Goal: Task Accomplishment & Management: Complete application form

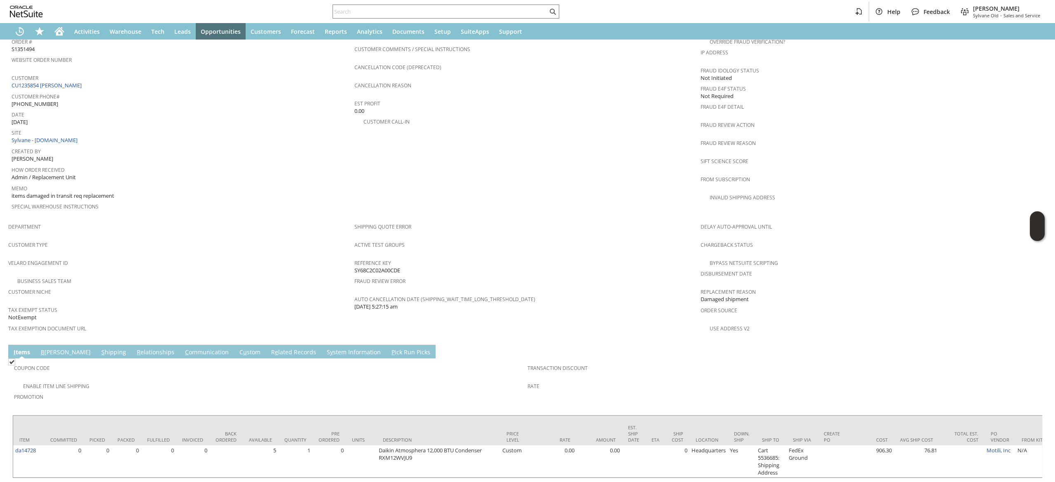
scroll to position [362, 0]
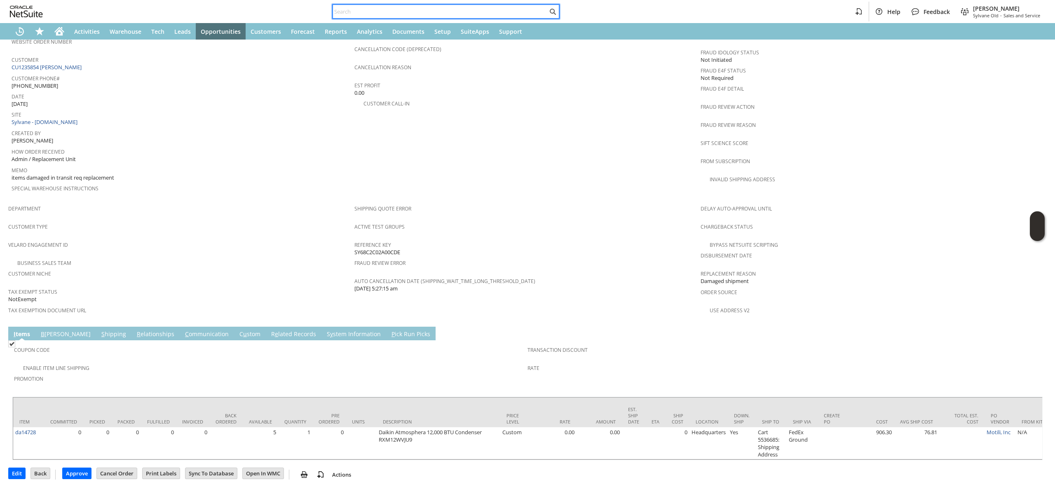
click at [391, 8] on input "text" at bounding box center [440, 12] width 215 height 10
paste input "7704712738"
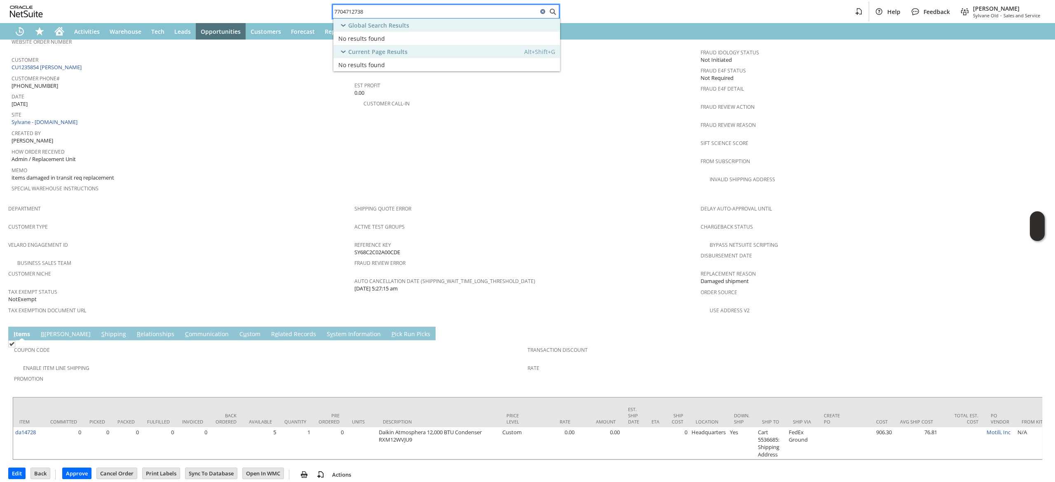
click at [382, 9] on input "7704712738" at bounding box center [435, 12] width 205 height 10
paste input "[EMAIL_ADDRESS][DOMAIN_NAME]"
type input "[EMAIL_ADDRESS][DOMAIN_NAME]"
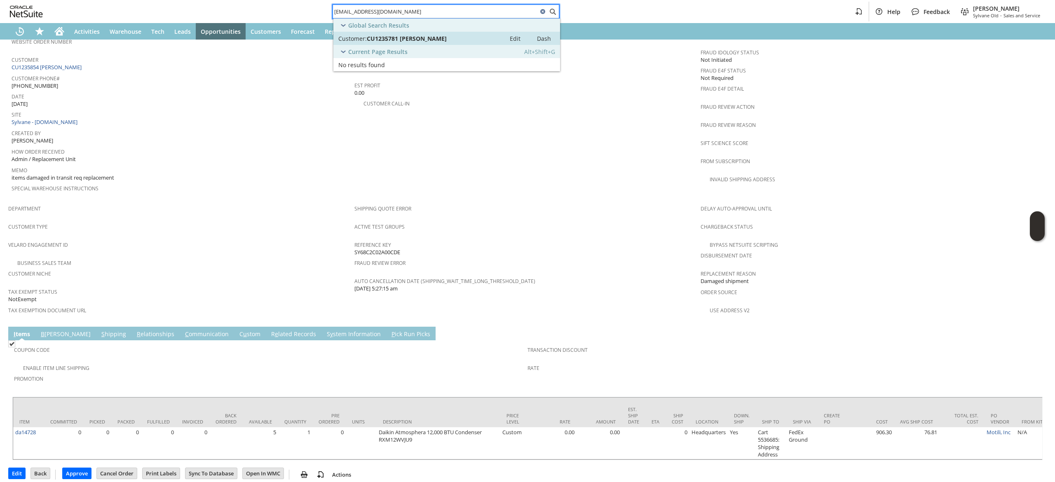
click at [392, 35] on span "CU1235781 [PERSON_NAME]" at bounding box center [407, 39] width 80 height 8
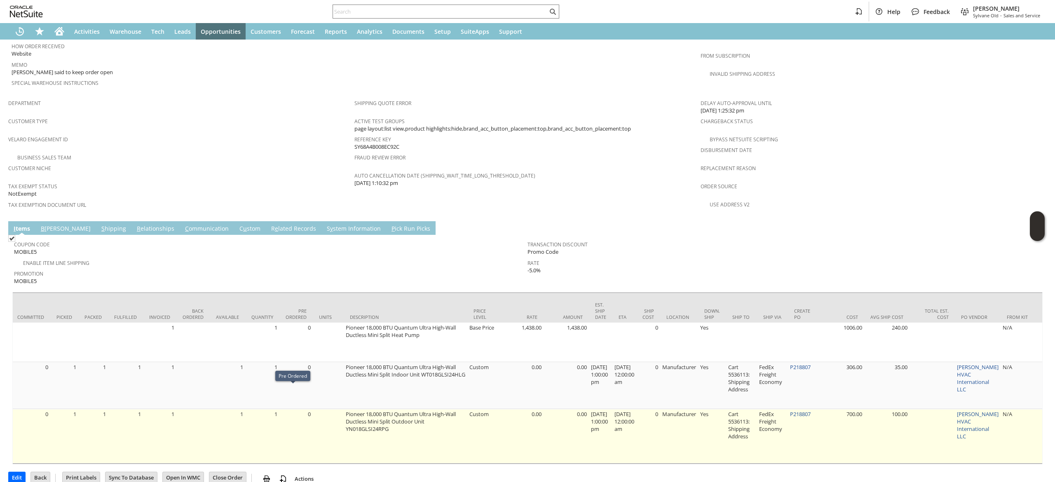
scroll to position [0, 34]
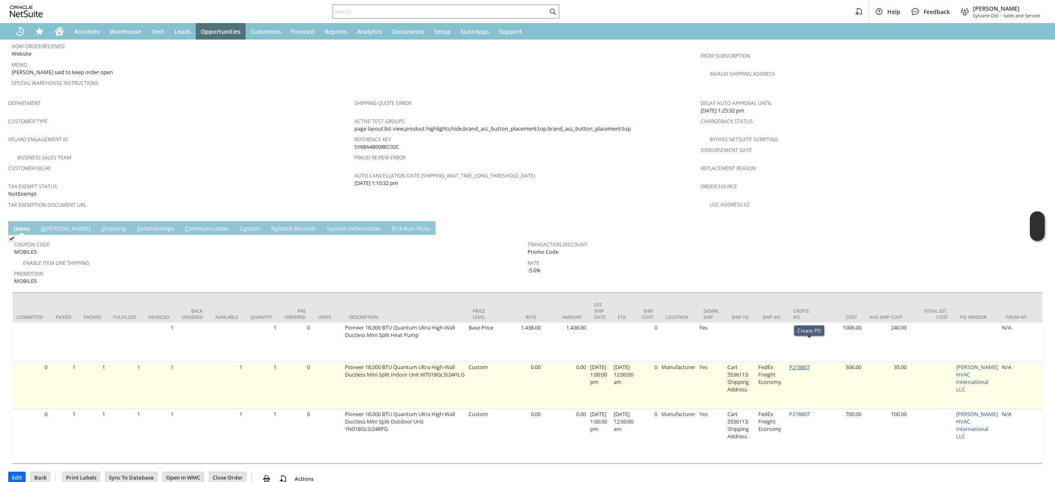
click at [800, 364] on link "P218807" at bounding box center [800, 367] width 21 height 7
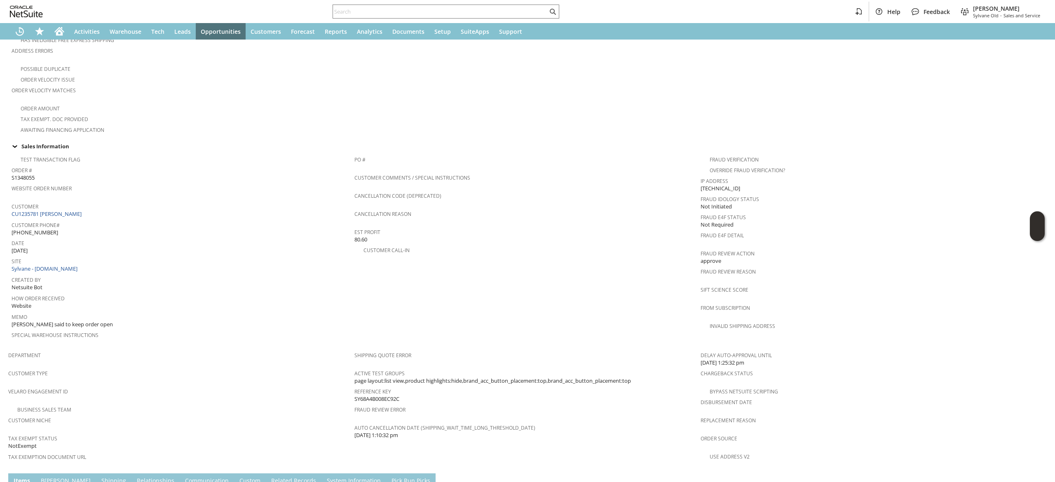
scroll to position [468, 0]
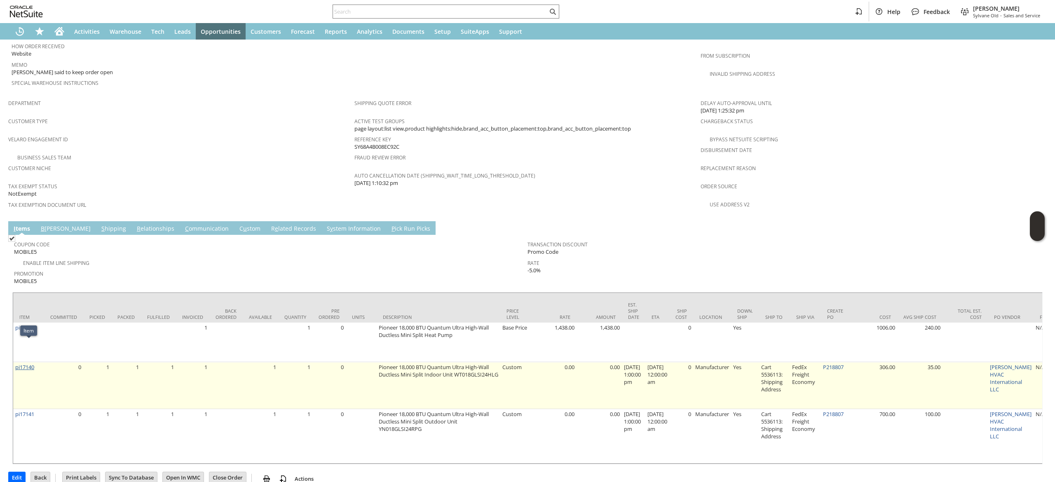
click at [28, 364] on link "pi17140" at bounding box center [24, 367] width 19 height 7
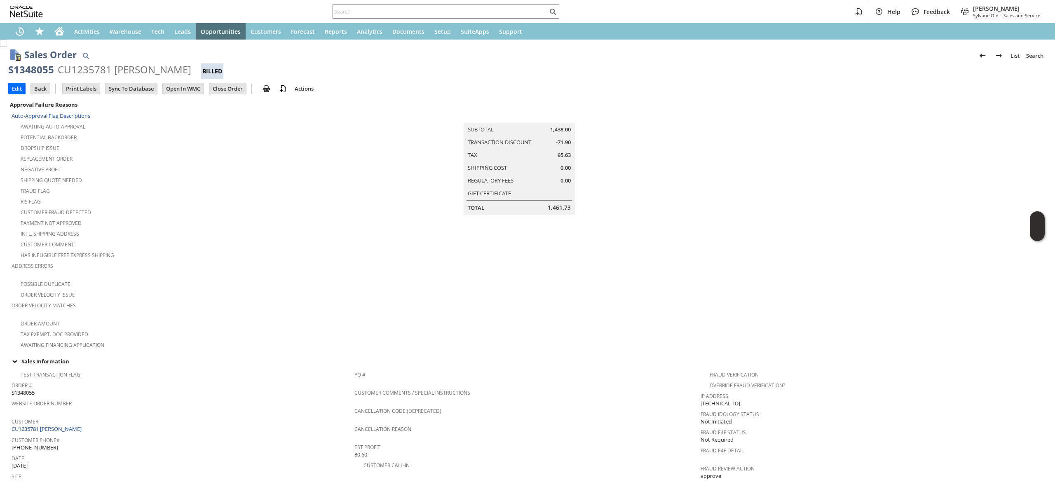
click at [392, 7] on input "text" at bounding box center [440, 12] width 215 height 10
paste input "7039466071"
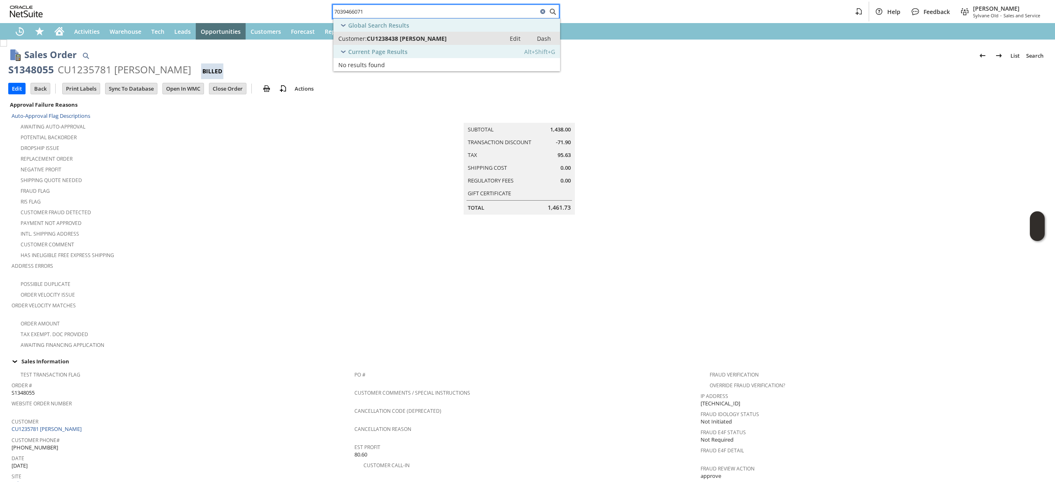
type input "7039466071"
click at [406, 35] on span "CU1238438 Marco Aguilar" at bounding box center [407, 39] width 80 height 8
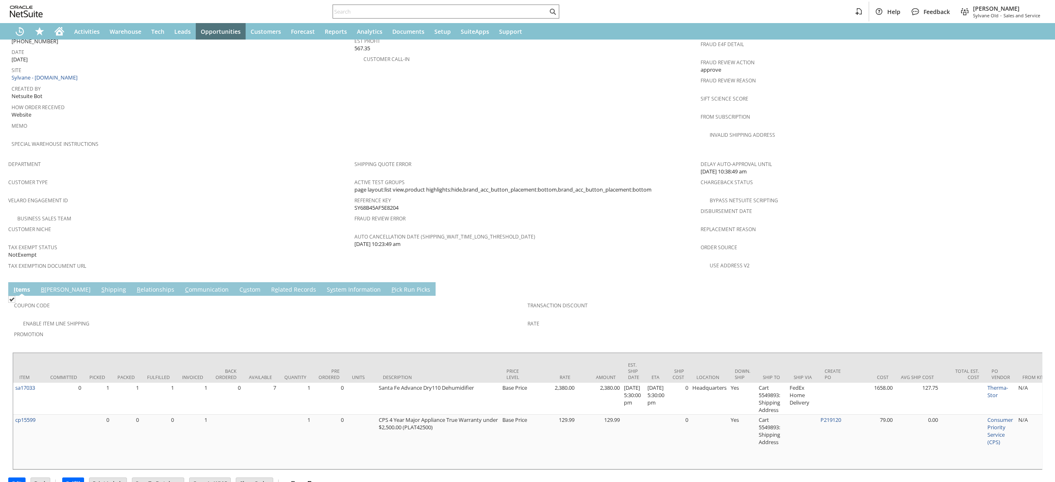
scroll to position [415, 0]
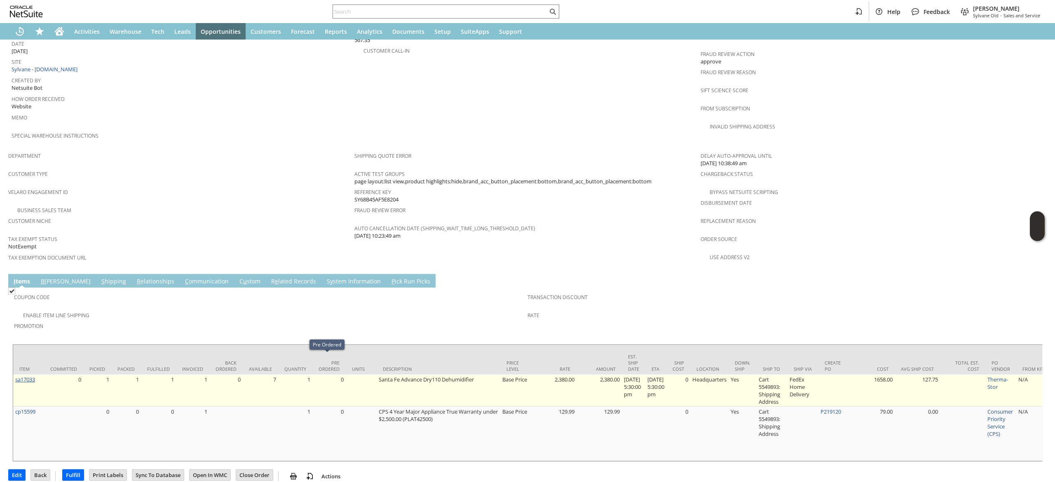
click at [34, 376] on link "sa17033" at bounding box center [25, 379] width 20 height 7
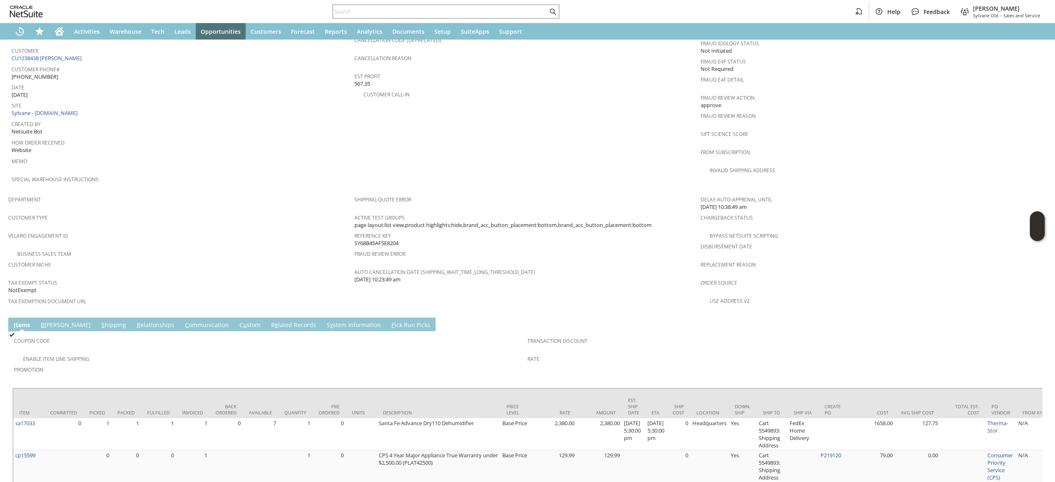
scroll to position [415, 0]
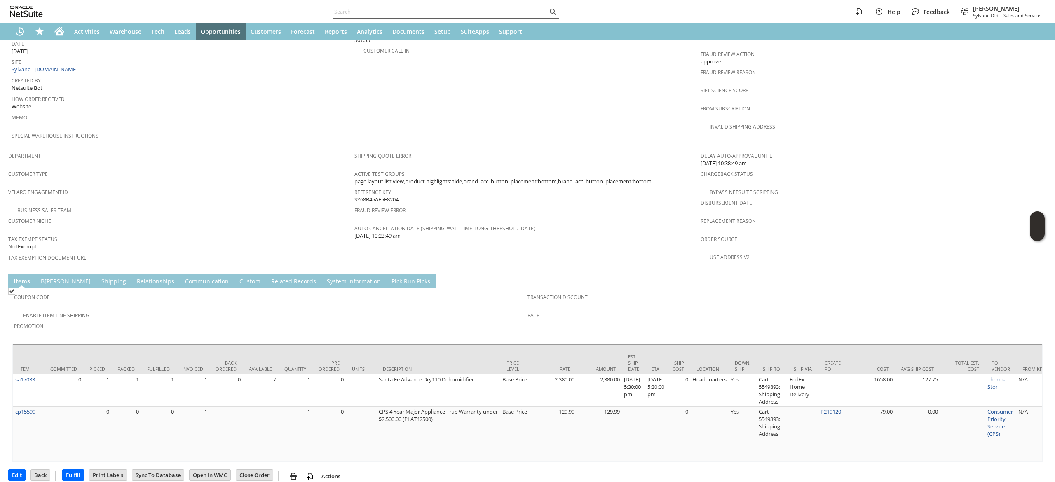
click at [419, 18] on div at bounding box center [446, 12] width 227 height 14
click at [419, 16] on input "text" at bounding box center [440, 12] width 215 height 10
paste input "gjbarry@optimum.net"
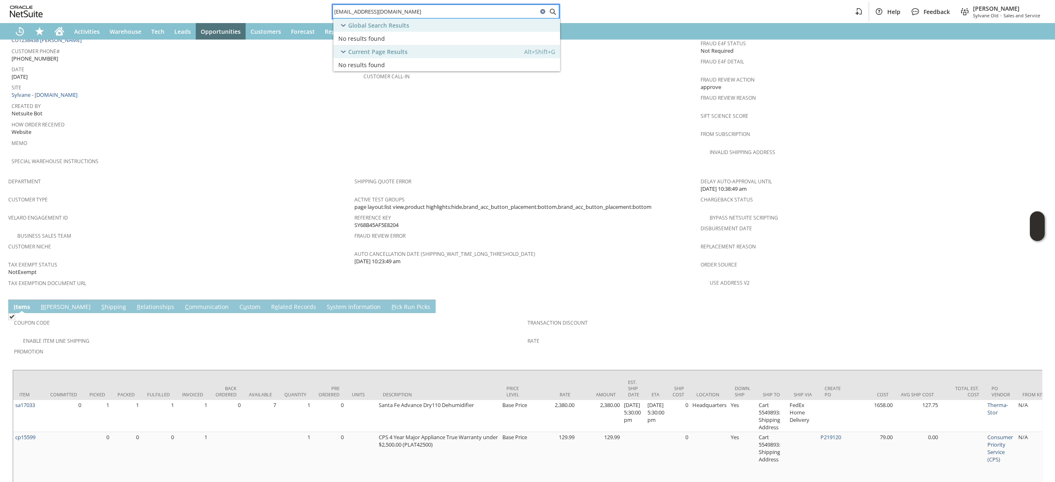
scroll to position [411, 0]
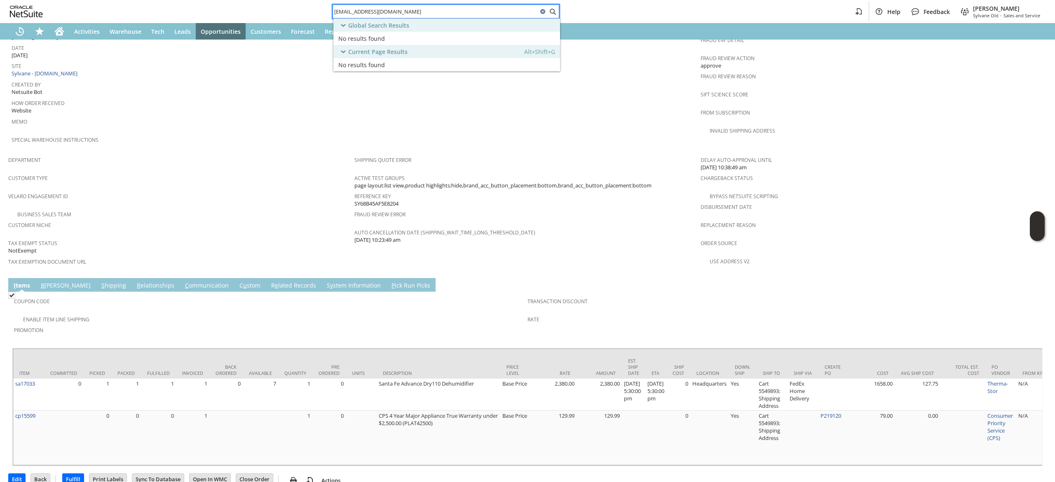
click at [180, 278] on td "C ommunication" at bounding box center [207, 285] width 54 height 14
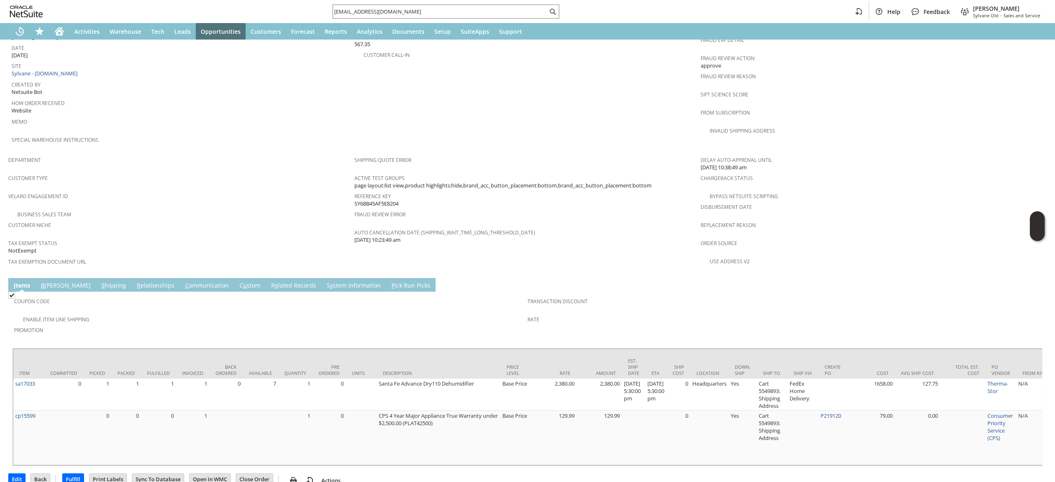
click at [183, 282] on link "C ommunication" at bounding box center [207, 286] width 48 height 9
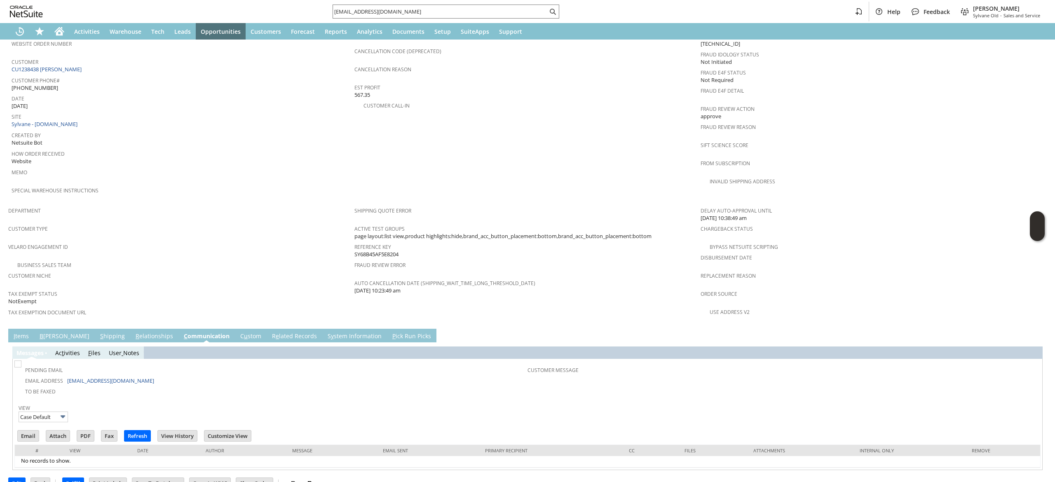
scroll to position [0, 0]
click at [26, 430] on td "Email" at bounding box center [28, 436] width 22 height 12
click at [28, 430] on td "Email" at bounding box center [30, 437] width 28 height 15
click at [32, 406] on form "View Case Default Email Attach PDF Fax Refresh View History" at bounding box center [527, 423] width 1027 height 42
click at [30, 431] on input "Email" at bounding box center [28, 436] width 21 height 11
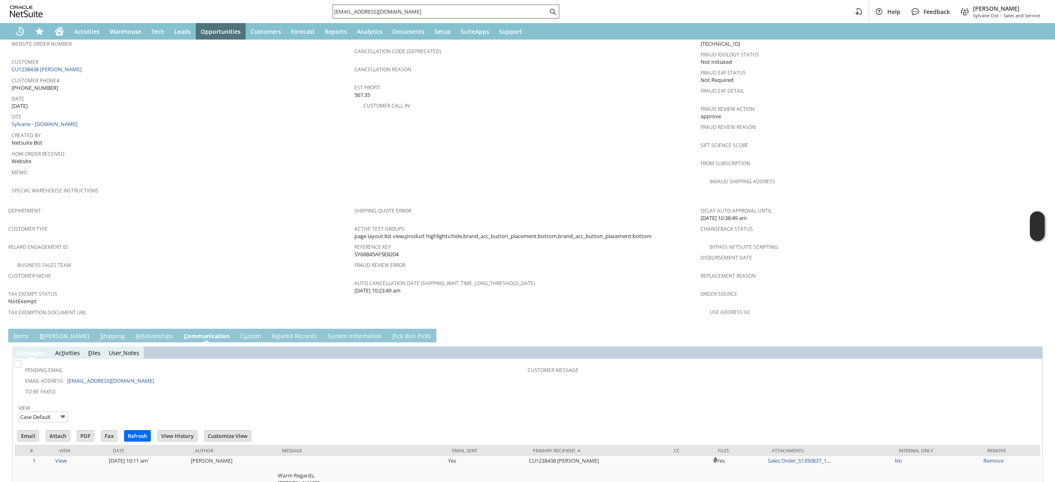
click at [395, 12] on input "gjbarry@optimum.net" at bounding box center [440, 12] width 215 height 10
click at [395, 12] on input "gjbarry@optimum.net" at bounding box center [435, 12] width 205 height 10
paste input "sa8104"
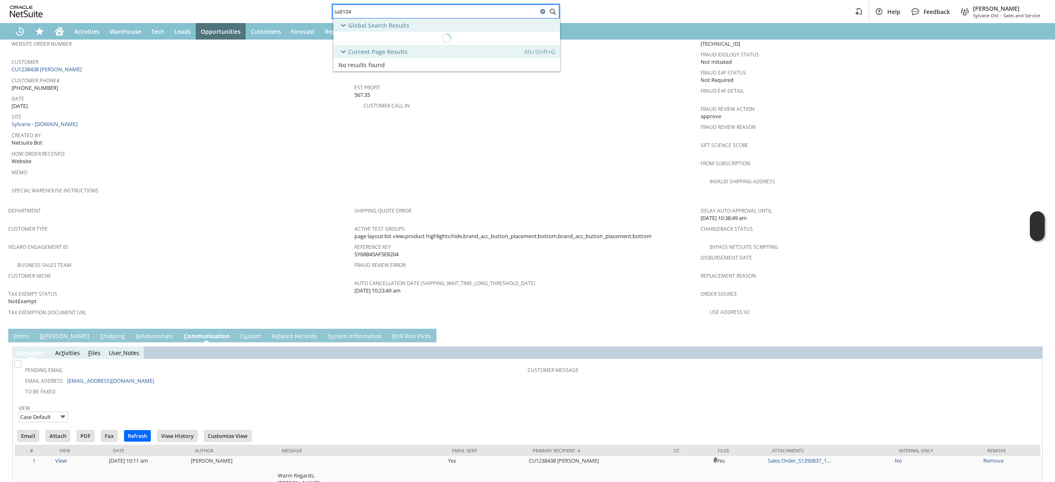
click at [395, 12] on input "sa8104" at bounding box center [435, 12] width 205 height 10
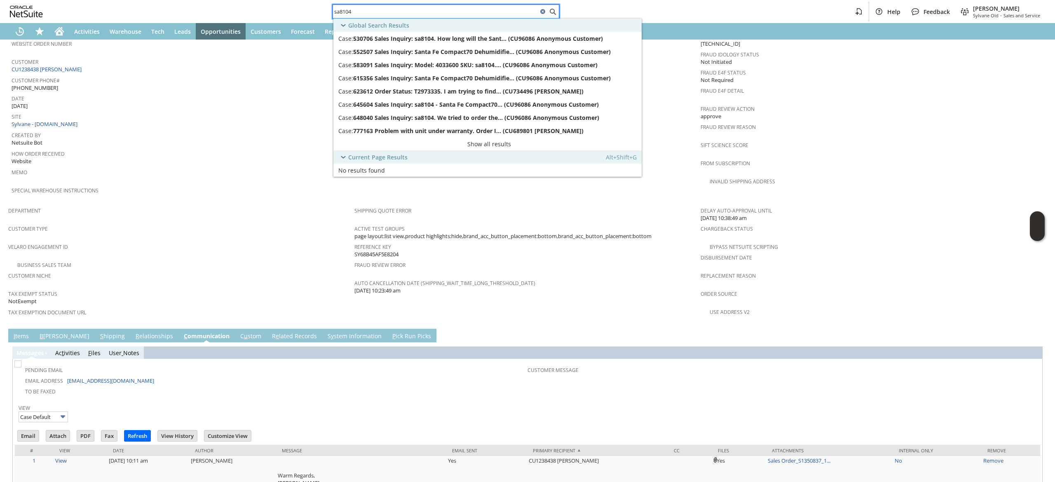
click at [395, 12] on input "sa8104" at bounding box center [435, 12] width 205 height 10
click at [395, 12] on input "sa8104" at bounding box center [440, 12] width 215 height 10
click at [395, 12] on input "sa8104" at bounding box center [435, 12] width 205 height 10
click at [366, 15] on input "sa8104" at bounding box center [435, 12] width 205 height 10
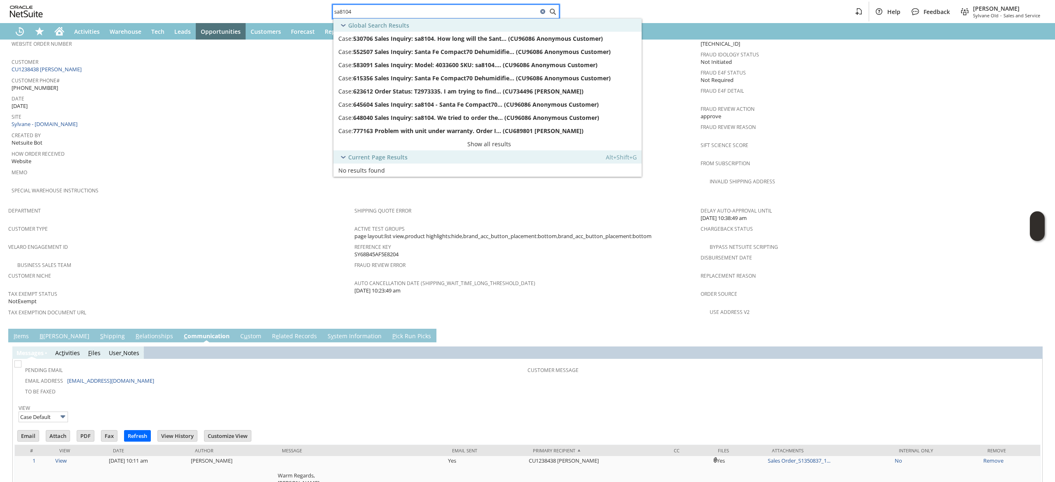
paste input "3176193768"
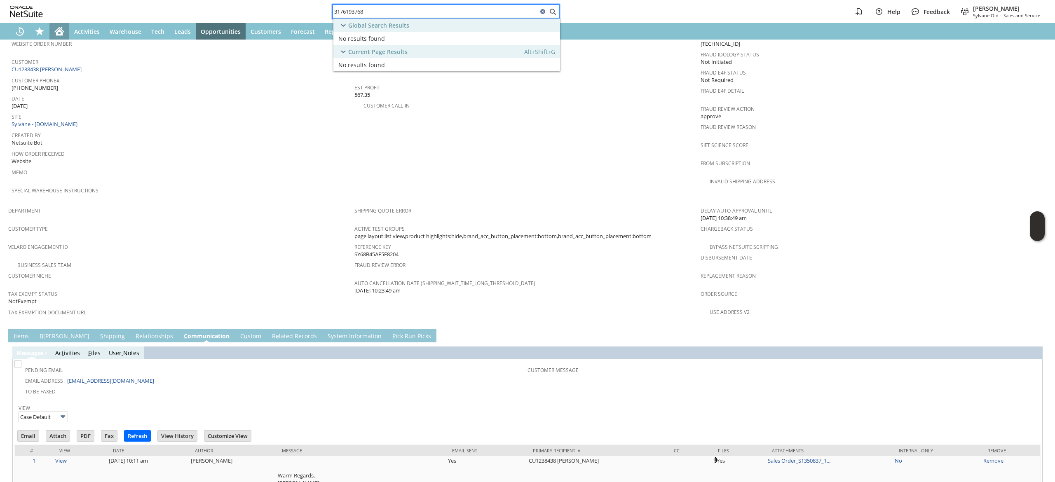
type input "3176193768"
click at [55, 28] on icon "Home" at bounding box center [59, 31] width 10 height 10
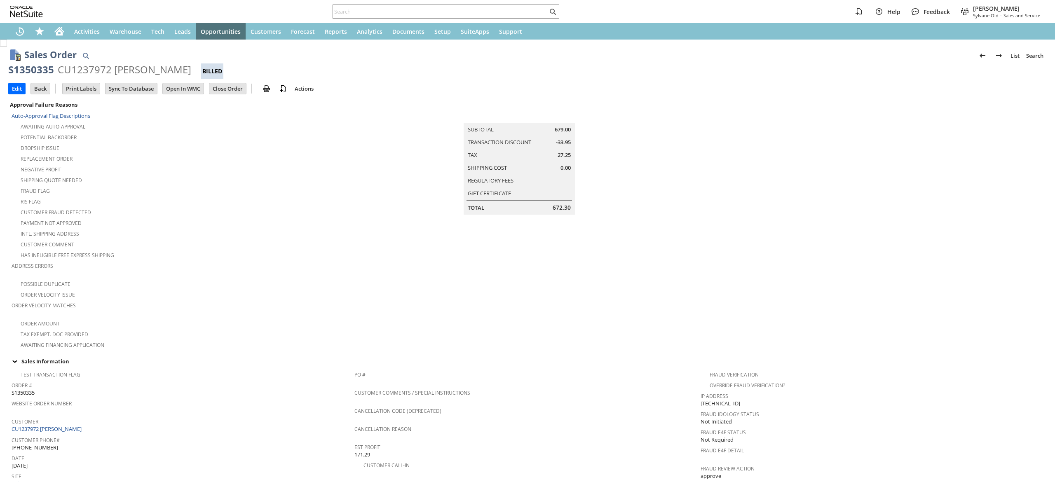
scroll to position [369, 0]
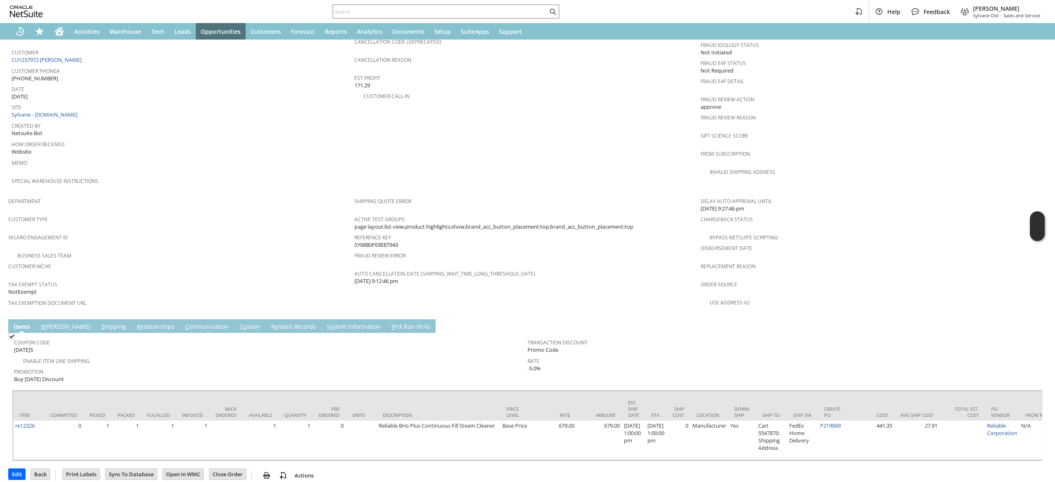
click at [360, 19] on div "Help Feedback [PERSON_NAME] Sylvane Old - Sales and Service" at bounding box center [527, 11] width 1055 height 23
click at [362, 15] on input "text" at bounding box center [440, 12] width 215 height 10
paste input "3033058581"
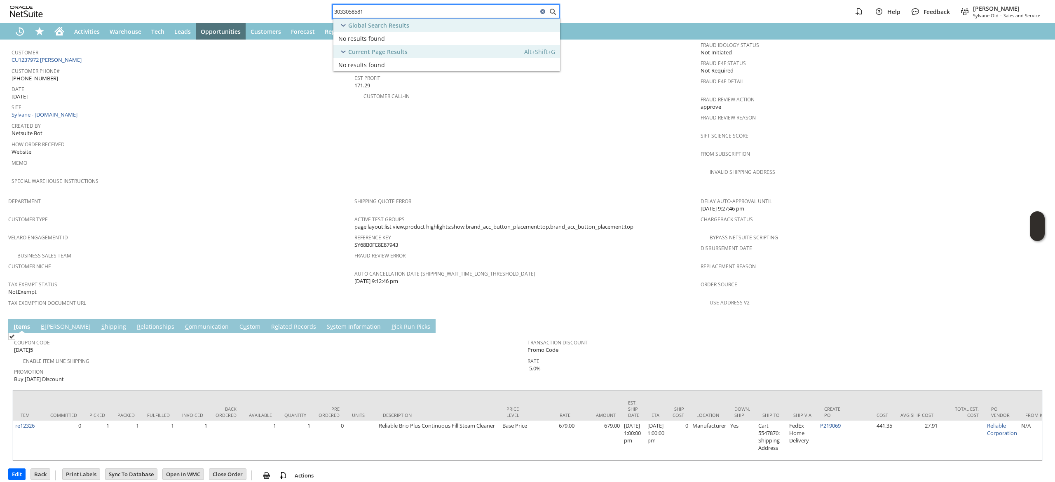
type input "3033058581"
click at [369, 21] on div "Global Search Results" at bounding box center [373, 25] width 71 height 10
click at [372, 8] on input "3033058581" at bounding box center [435, 12] width 205 height 10
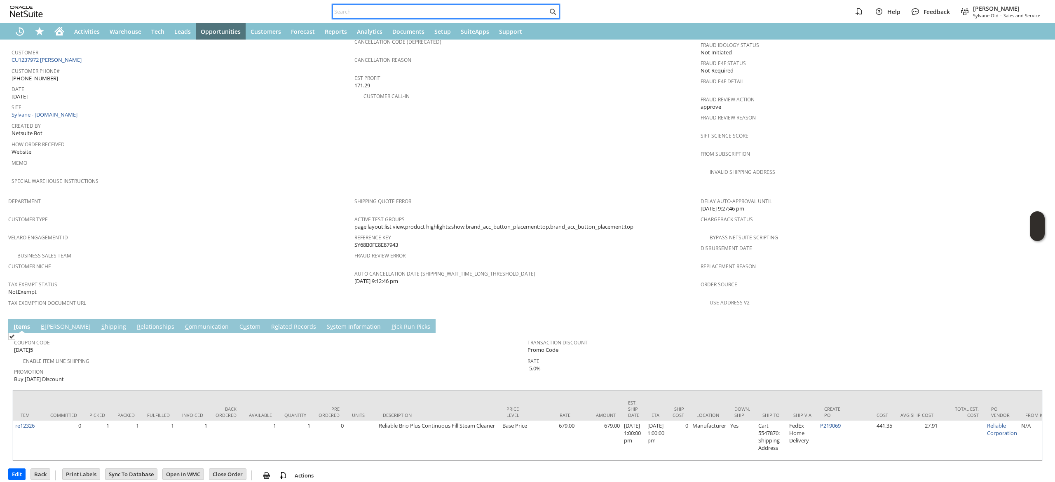
paste input "7039466071"
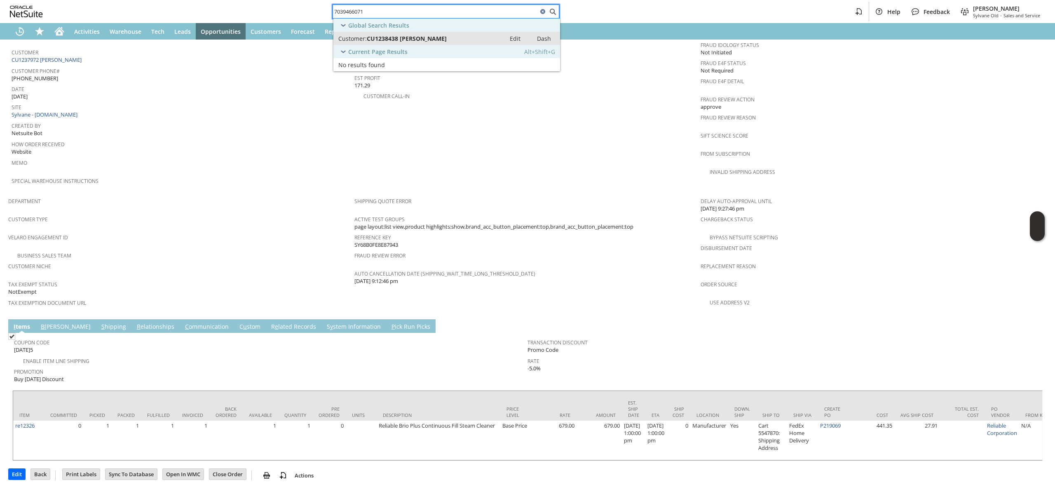
type input "7039466071"
click at [404, 38] on span "CU1238438 Marco Aguilar" at bounding box center [407, 39] width 80 height 8
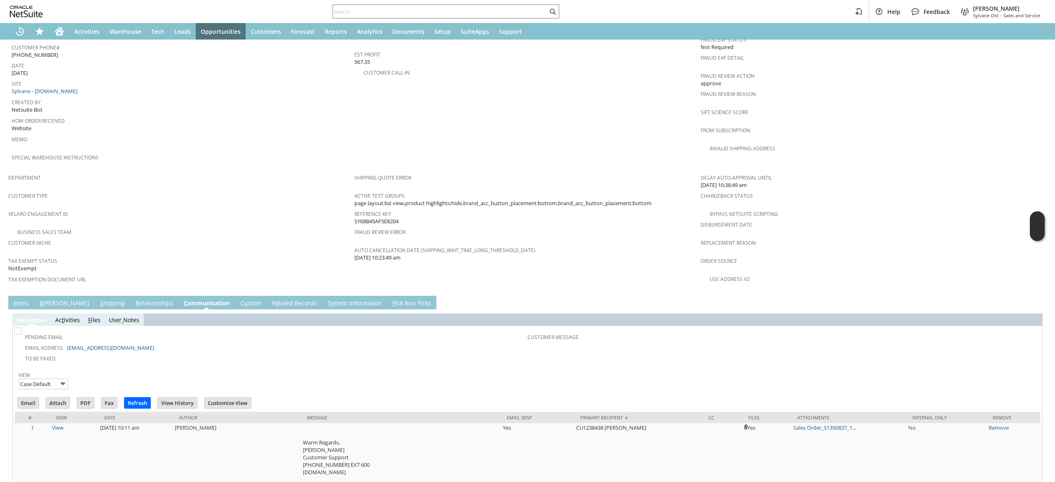
scroll to position [460, 0]
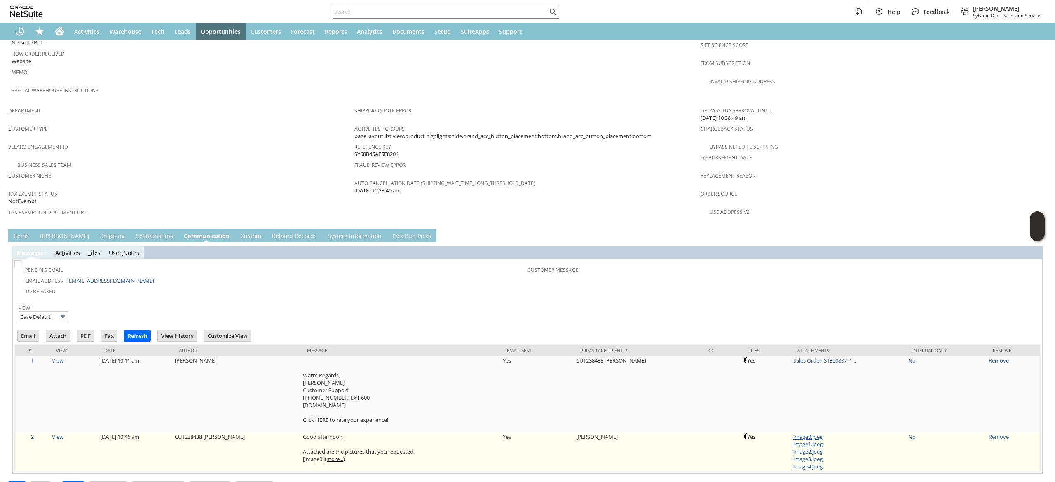
click at [794, 433] on link "image0.jpeg" at bounding box center [808, 436] width 29 height 7
click at [794, 448] on link "image2.jpeg" at bounding box center [808, 451] width 29 height 7
click at [794, 456] on link "image3.jpeg" at bounding box center [808, 459] width 29 height 7
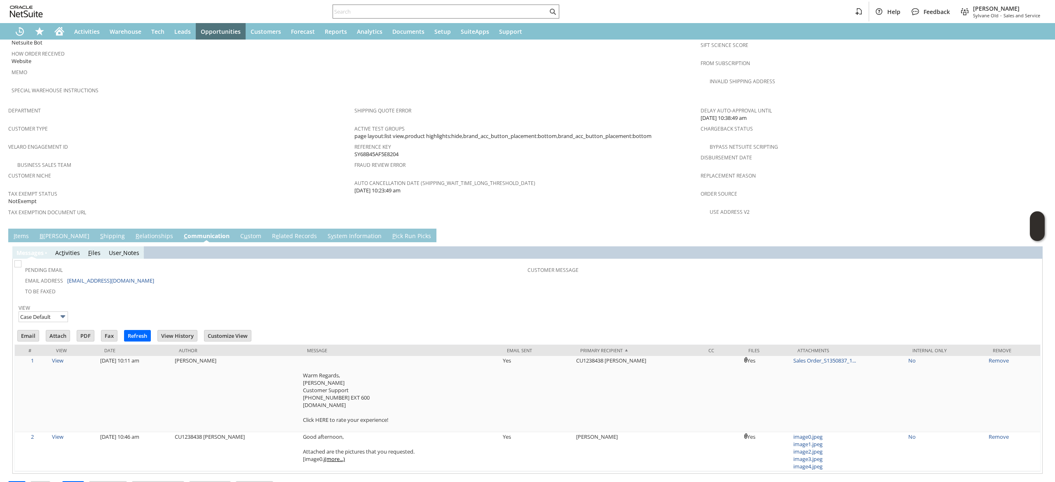
click at [16, 232] on link "I tems" at bounding box center [21, 236] width 19 height 9
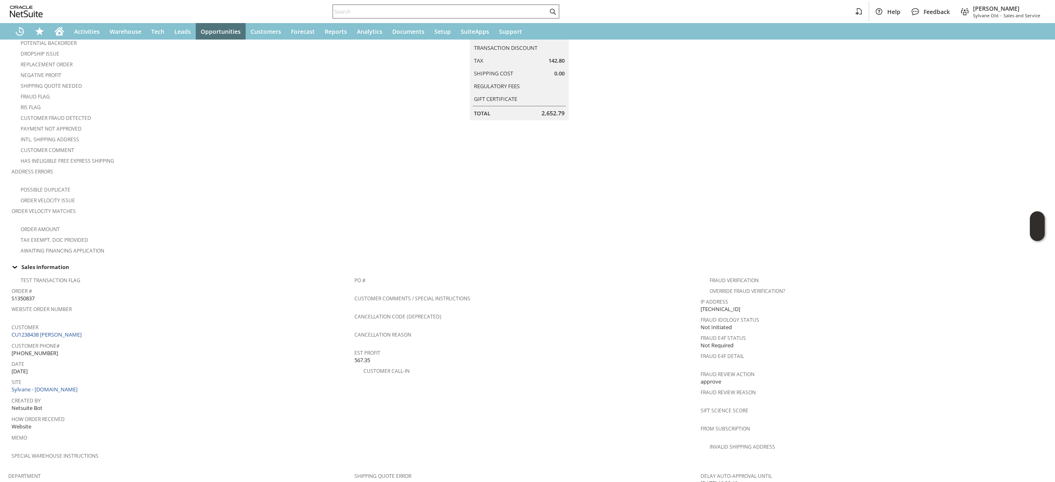
scroll to position [77, 0]
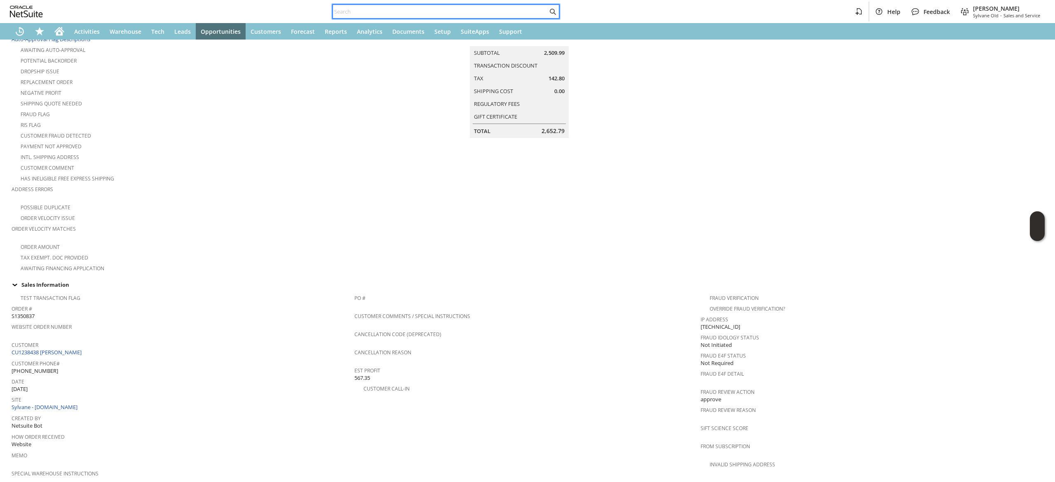
click at [391, 12] on input "text" at bounding box center [440, 12] width 215 height 10
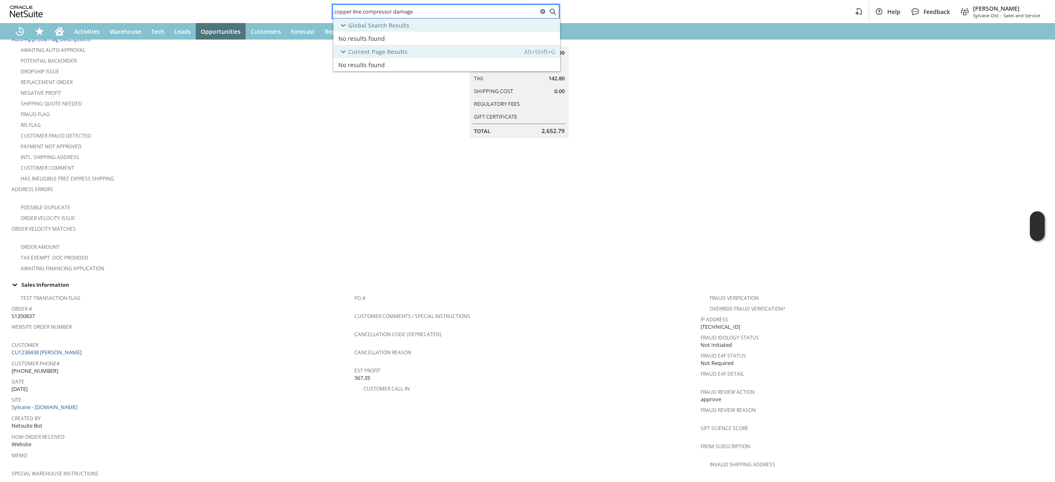
click at [424, 12] on input "copper line compressor damage" at bounding box center [435, 12] width 205 height 10
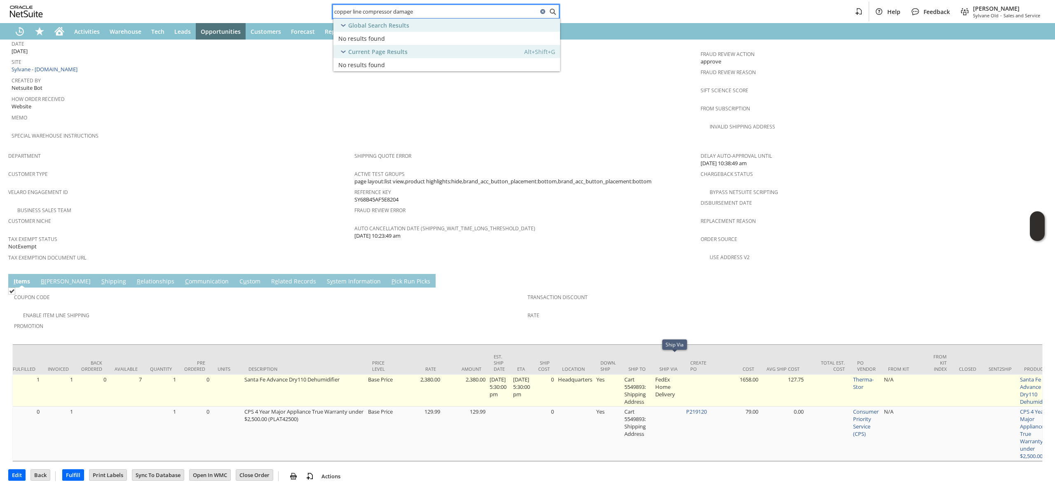
scroll to position [0, 0]
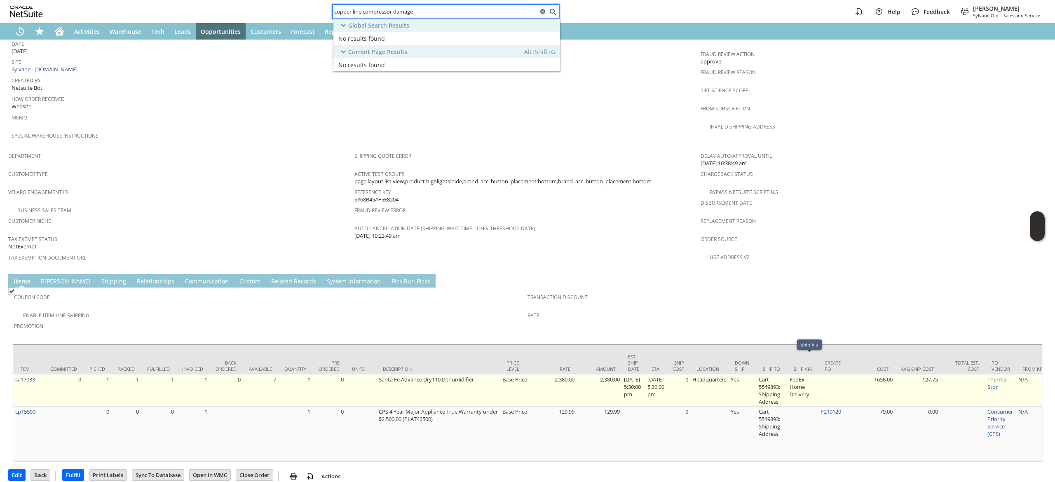
type input "copper line compressor damage"
click at [33, 376] on link "sa17033" at bounding box center [25, 379] width 20 height 7
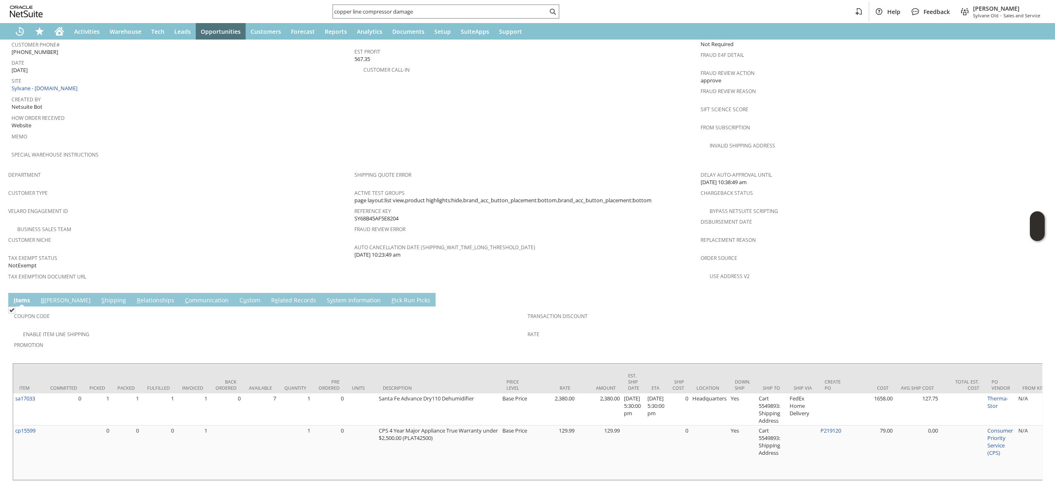
scroll to position [415, 0]
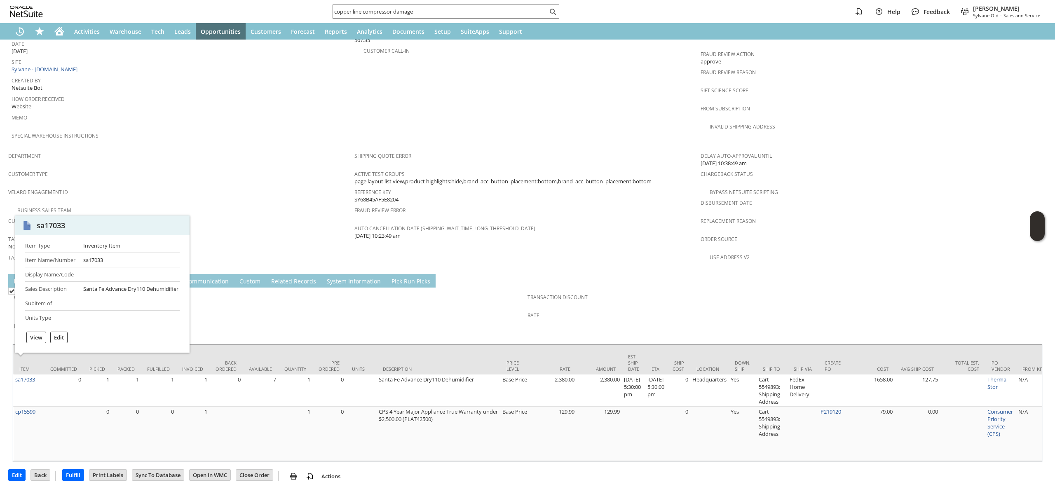
click at [365, 18] on div "copper line compressor damage" at bounding box center [446, 12] width 227 height 14
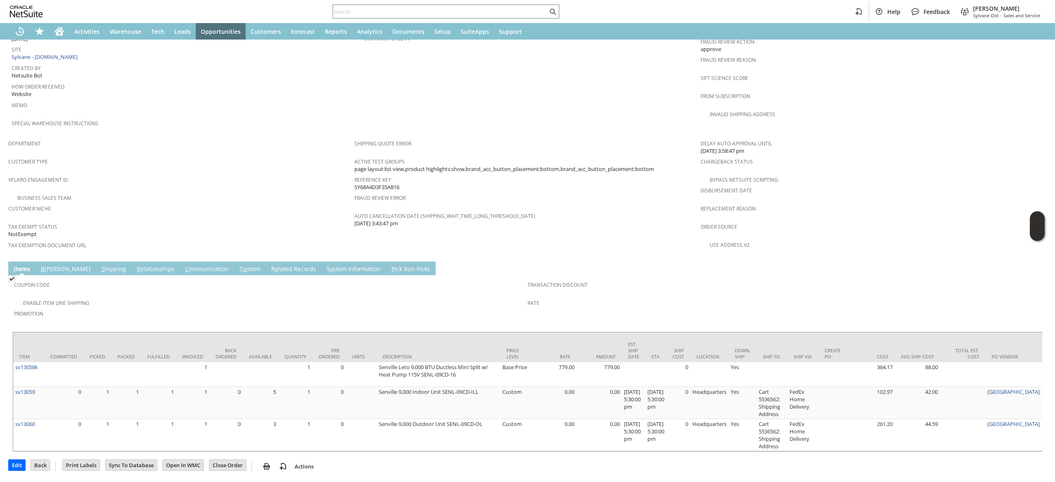
scroll to position [461, 0]
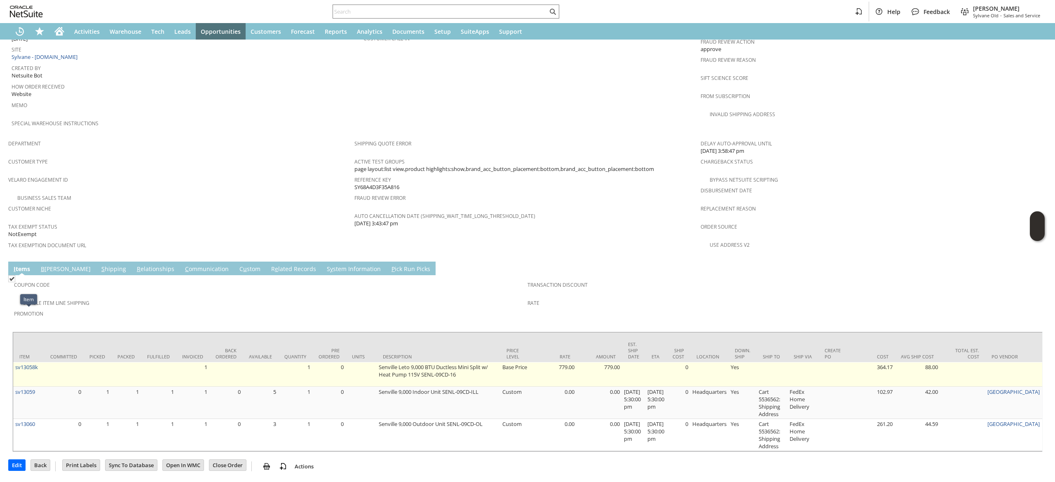
click at [39, 362] on td "sv13058k" at bounding box center [28, 374] width 31 height 25
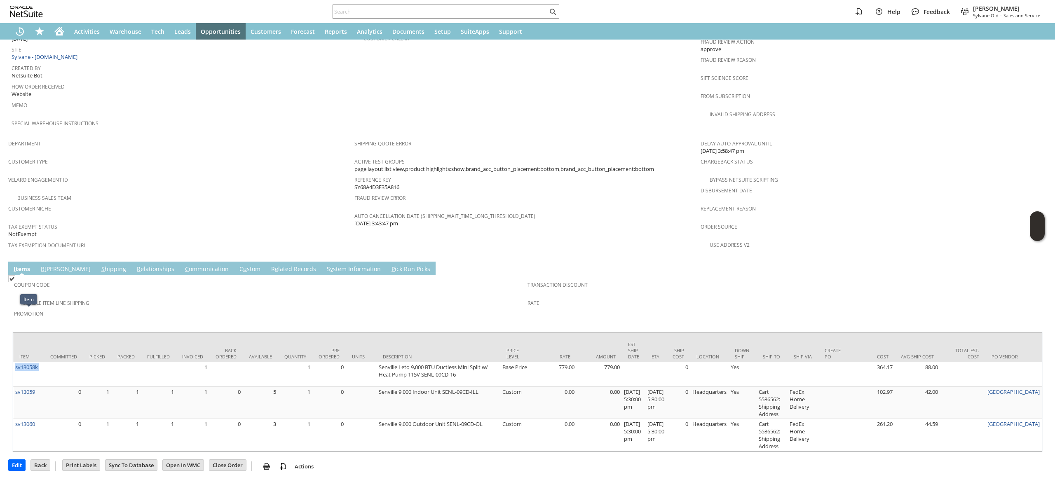
copy tr "sv13058k"
click at [398, 12] on input "text" at bounding box center [440, 12] width 215 height 10
paste input "sv13058k"
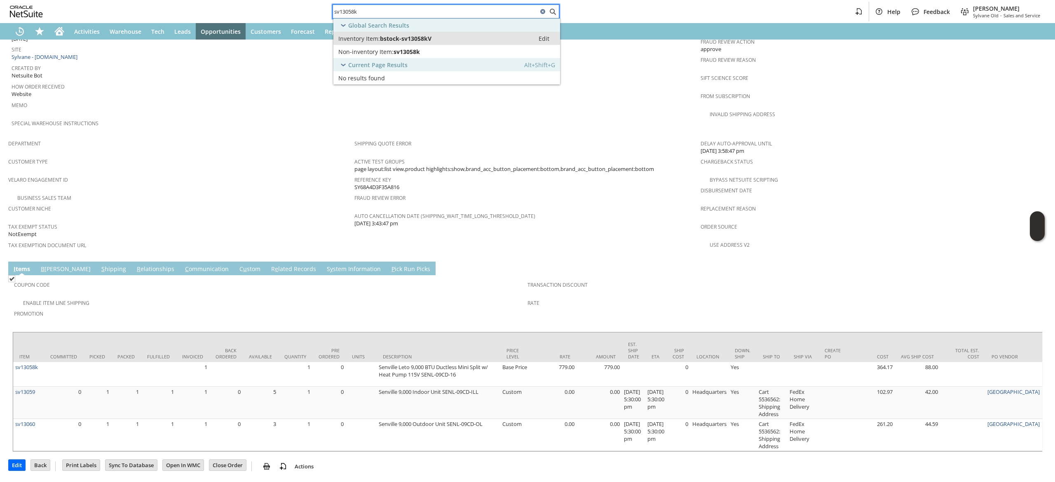
type input "sv13058k"
click at [417, 40] on span "bstock-sv13058kV" at bounding box center [406, 39] width 52 height 8
click at [402, 55] on span "sv13058k" at bounding box center [407, 52] width 26 height 8
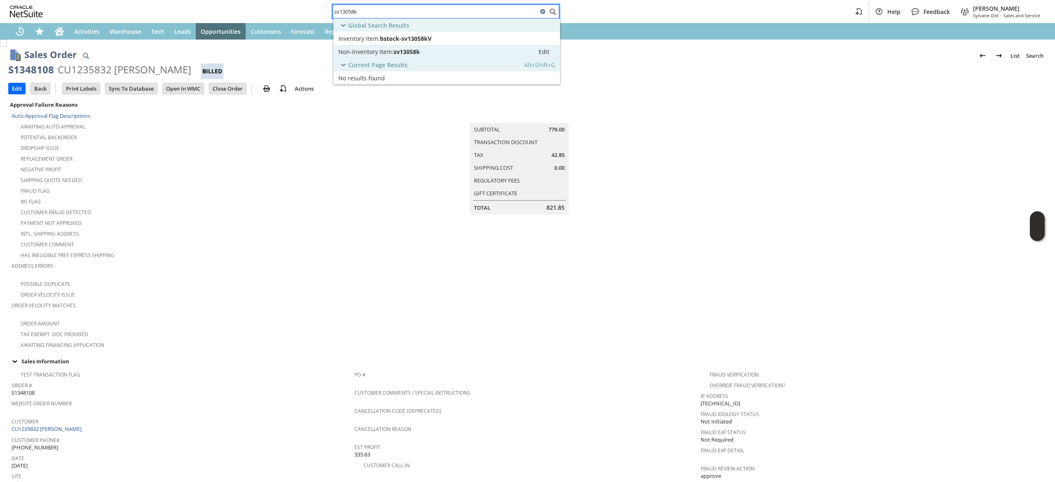
scroll to position [247, 0]
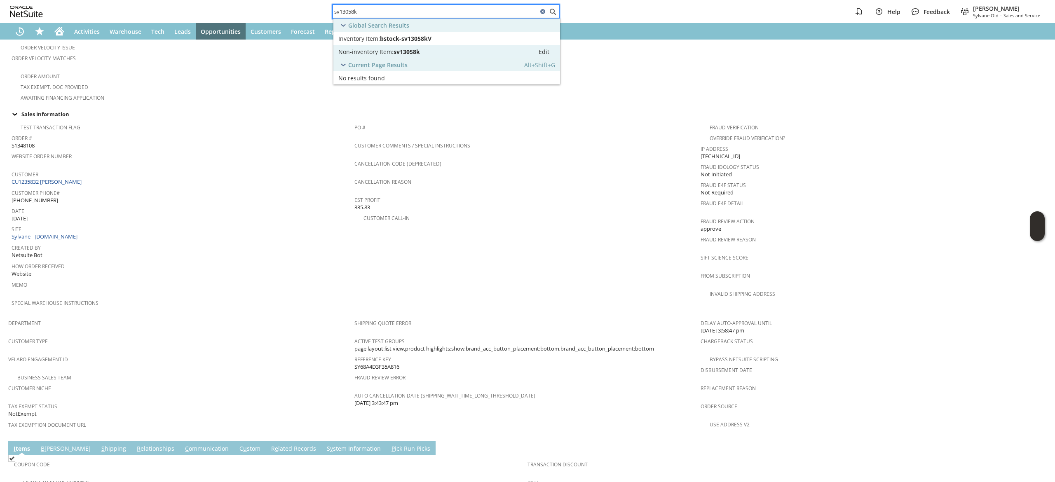
drag, startPoint x: 68, startPoint y: 176, endPoint x: 73, endPoint y: 183, distance: 9.1
click at [68, 178] on link "CU1235832 [PERSON_NAME]" at bounding box center [48, 181] width 72 height 7
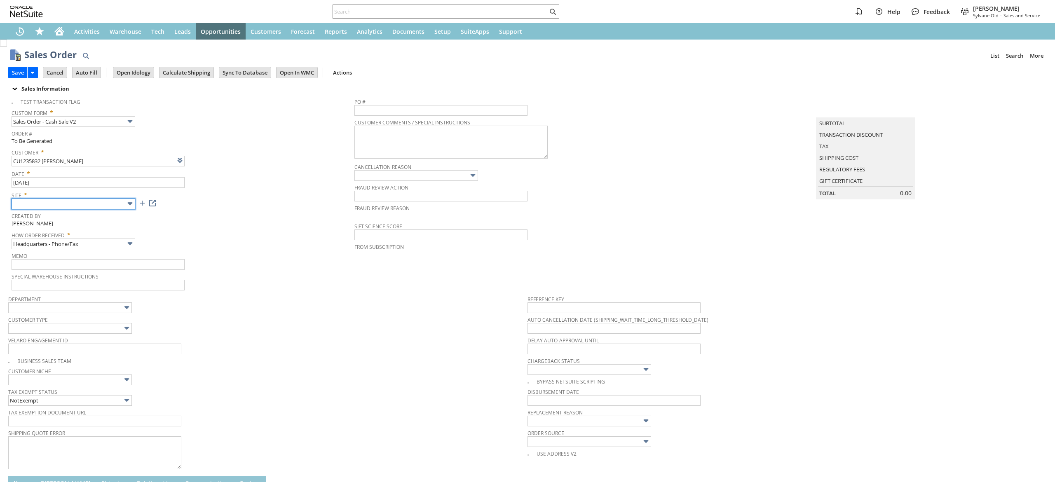
click at [89, 204] on input "text" at bounding box center [74, 204] width 124 height 11
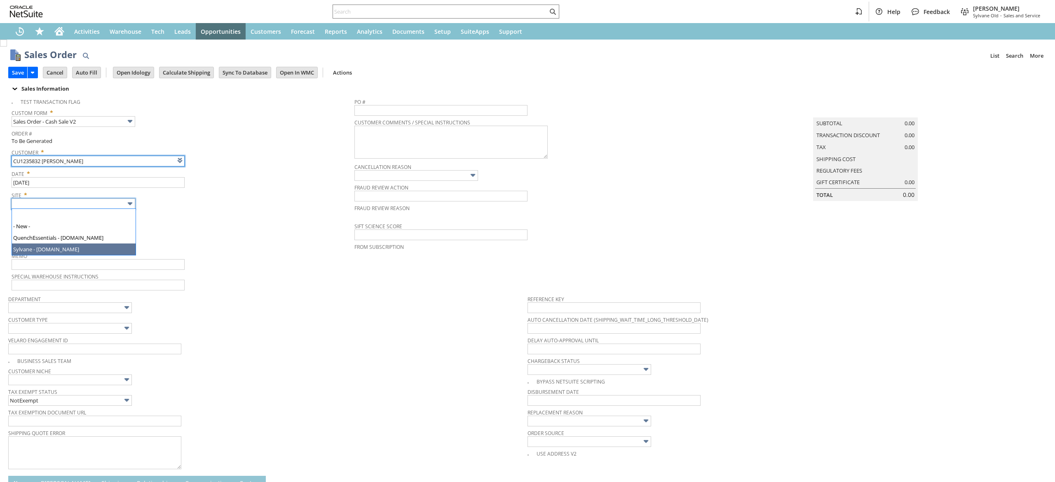
type input "Intelligent Recommendations ⁰"
type input "Sylvane - [DOMAIN_NAME]"
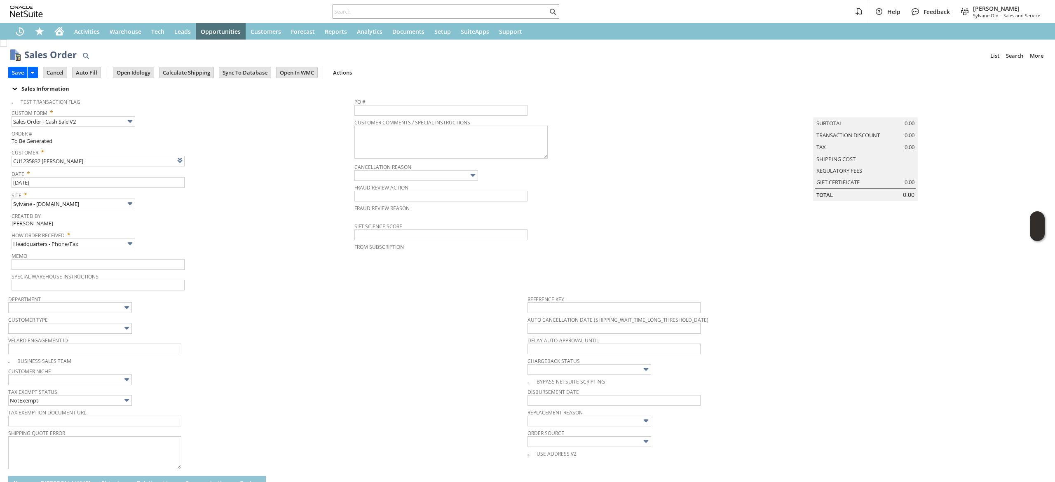
click at [88, 254] on span "Memo" at bounding box center [181, 254] width 339 height 9
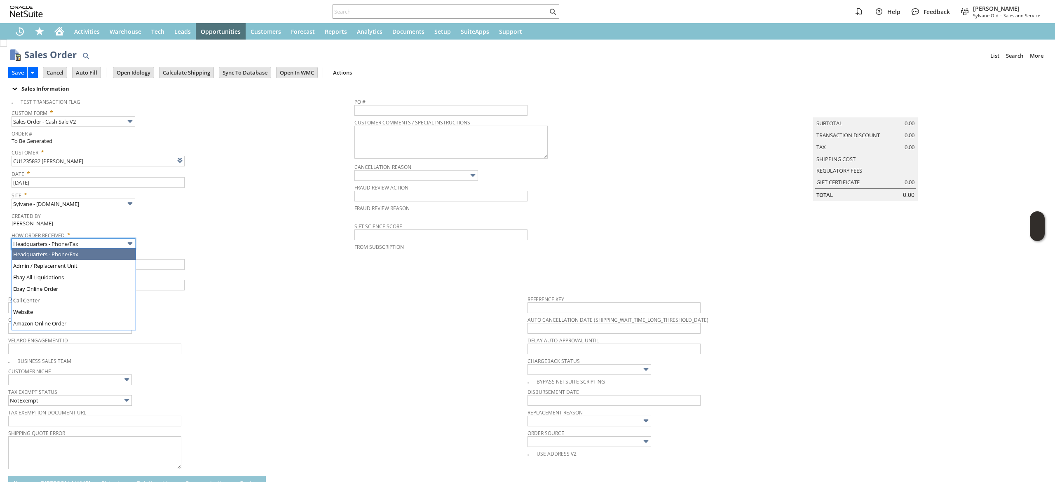
click at [92, 239] on input "Headquarters - Phone/Fax" at bounding box center [74, 244] width 124 height 11
type input "Admin / Replacement Unit"
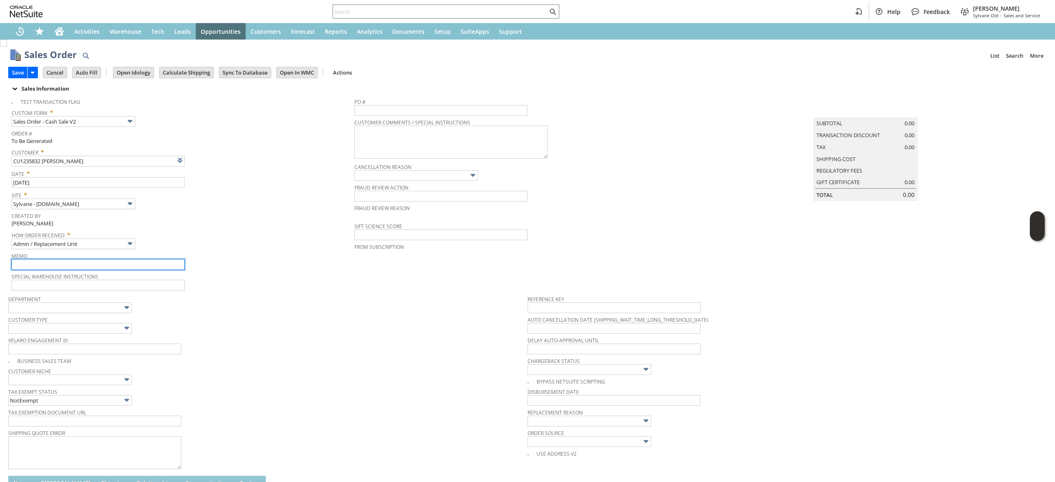
click at [114, 261] on input "text" at bounding box center [98, 264] width 173 height 11
paste input "sv103"
type input "sv103"
click at [94, 267] on input "sv103" at bounding box center [98, 264] width 173 height 11
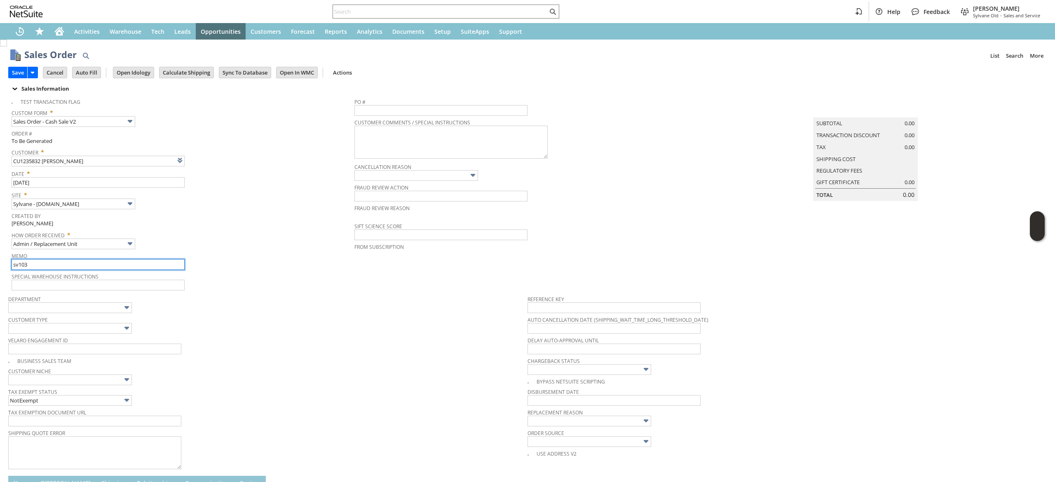
click at [94, 267] on input "sv103" at bounding box center [98, 264] width 173 height 11
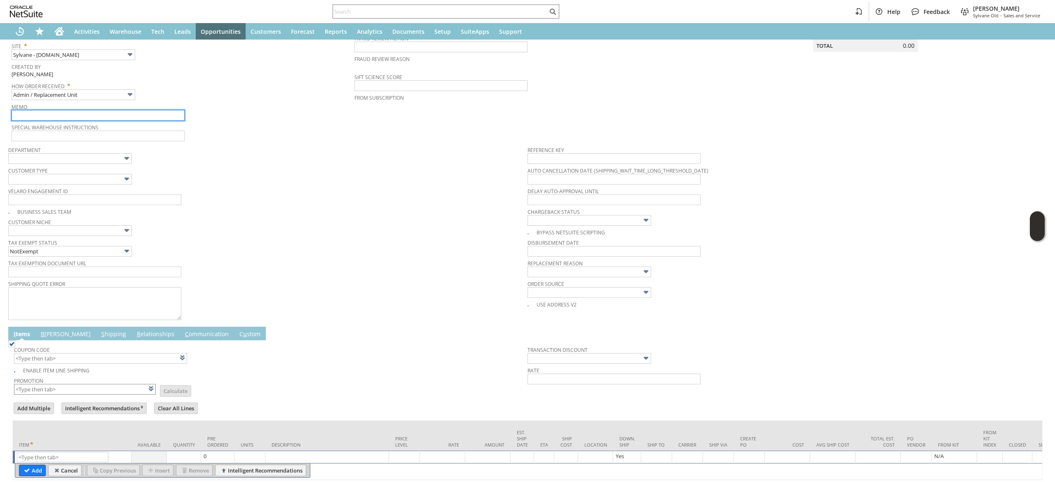
scroll to position [193, 0]
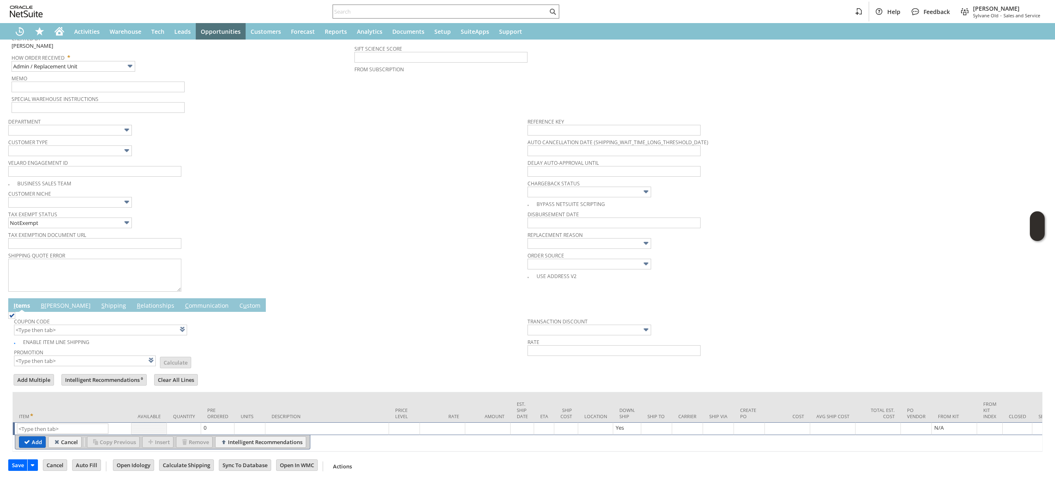
click at [43, 437] on input "Add" at bounding box center [32, 442] width 26 height 11
click at [68, 424] on input "text" at bounding box center [63, 429] width 92 height 10
paste input "sv103"
type input "sv103"
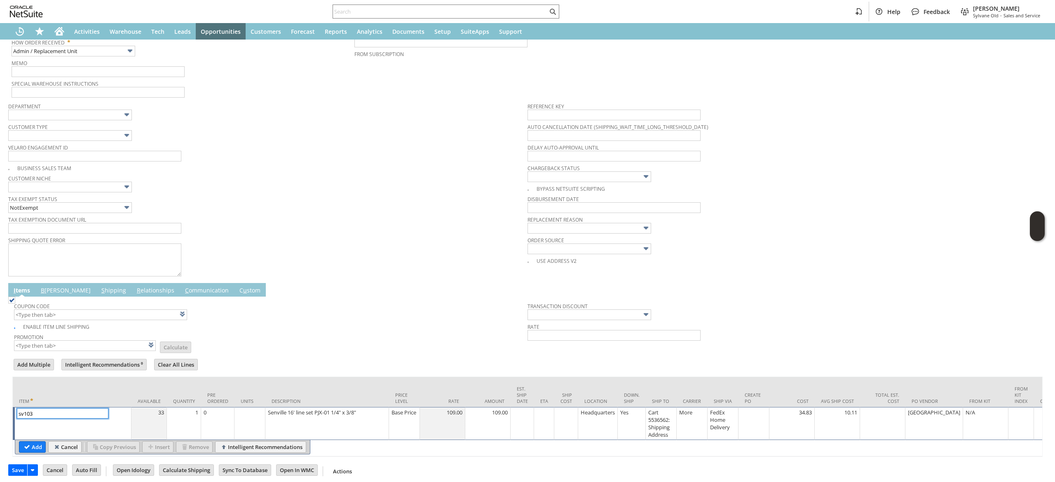
type input "Base Price"
click at [32, 447] on input "Add" at bounding box center [32, 447] width 26 height 11
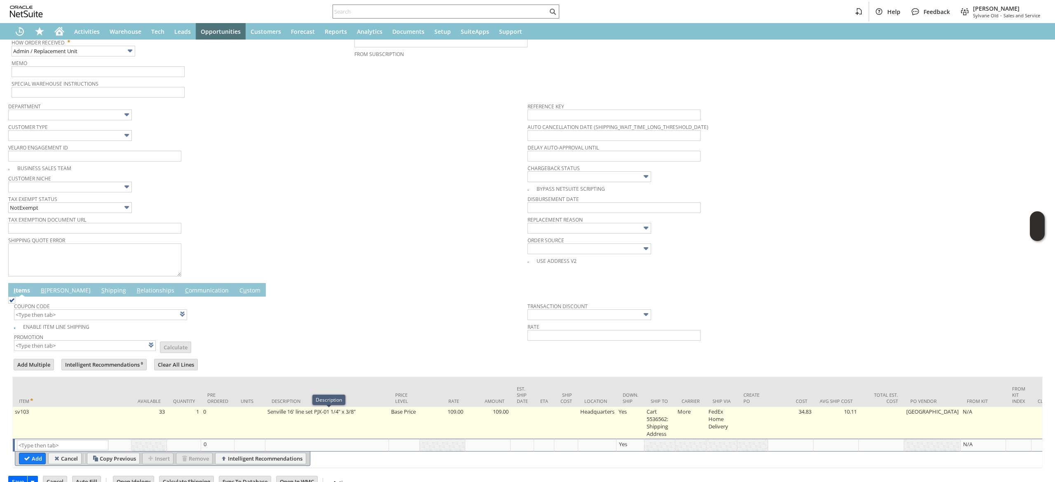
click at [404, 416] on td "Base Price" at bounding box center [404, 423] width 31 height 32
type input "Base Price"
type input "sv103"
type input "OK"
type input "Make Copy"
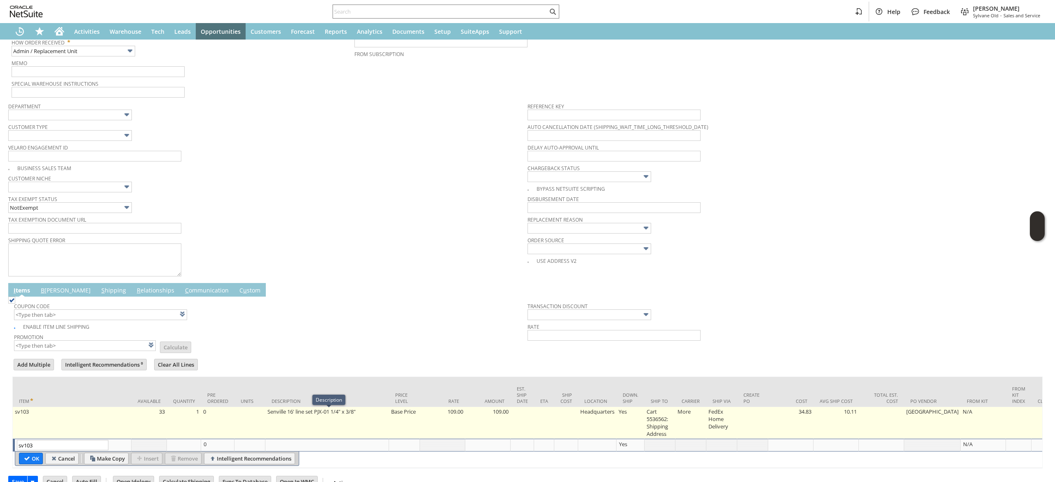
scroll to position [0, 12]
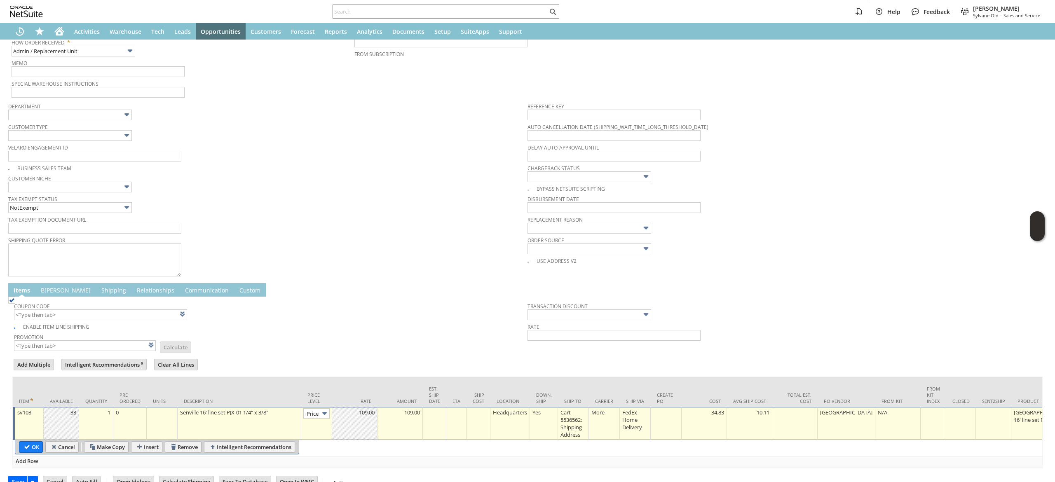
type input "Base Price"
type input "Intelligent Recommendations¹⁰"
click at [325, 418] on img at bounding box center [324, 413] width 9 height 9
drag, startPoint x: 322, startPoint y: 414, endPoint x: 322, endPoint y: 425, distance: 10.7
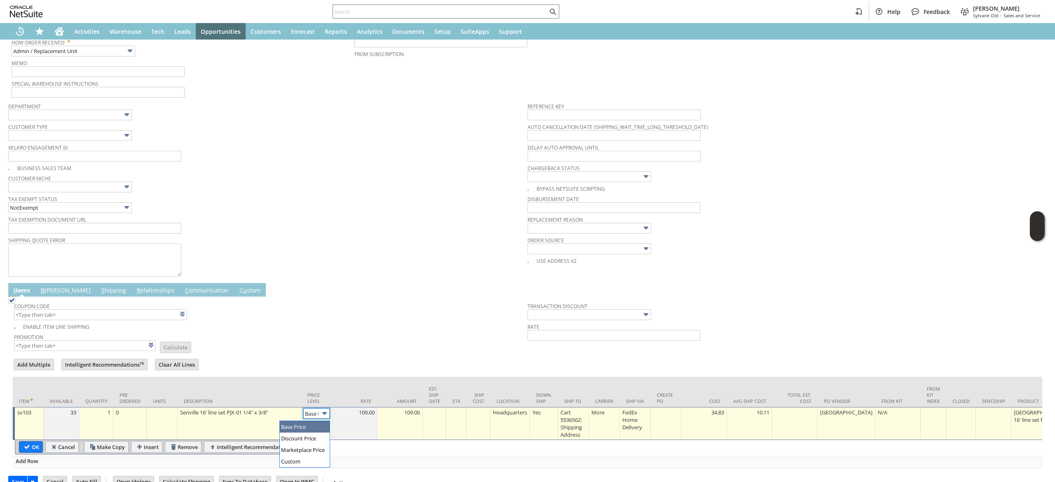
click at [322, 414] on img at bounding box center [324, 413] width 9 height 9
click at [310, 410] on td "Base Price" at bounding box center [316, 423] width 31 height 33
click at [312, 418] on input "Base Price" at bounding box center [316, 414] width 26 height 10
type input "Custom"
click at [361, 429] on td at bounding box center [354, 423] width 45 height 33
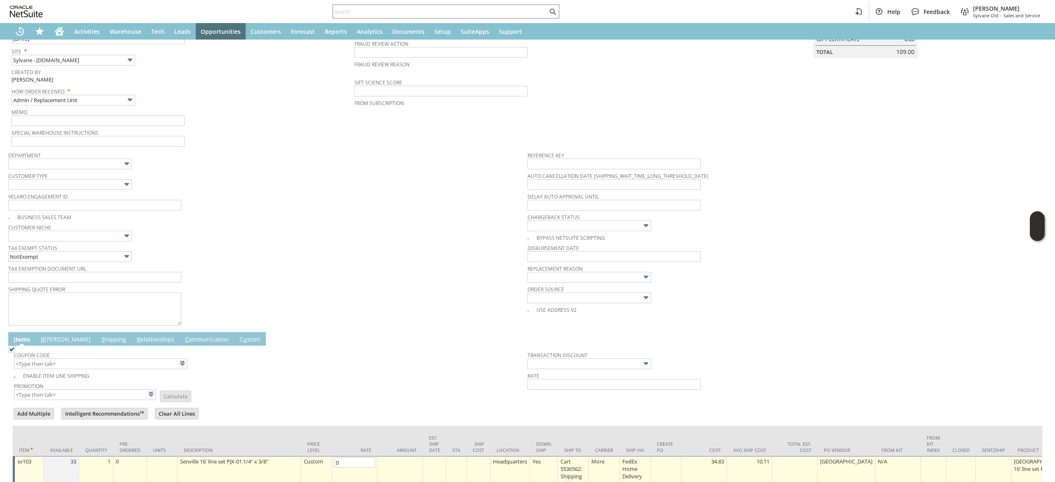
scroll to position [223, 0]
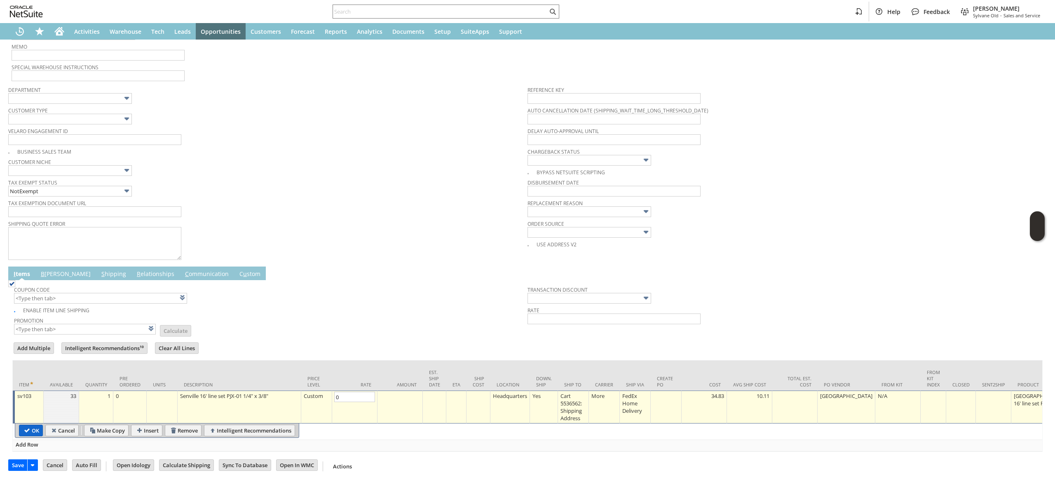
type input "0.00"
click at [35, 425] on input "OK" at bounding box center [30, 430] width 23 height 11
type input "Add"
type input "Copy Previous"
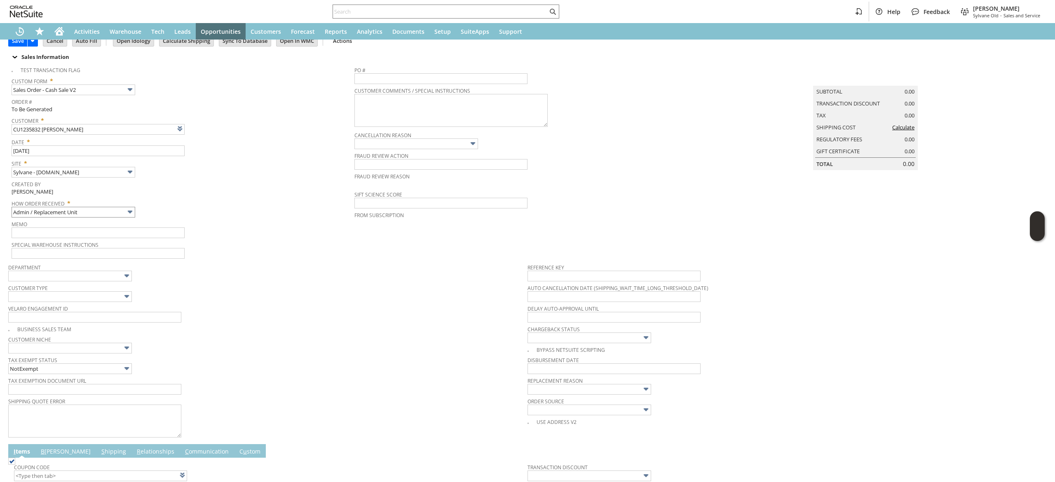
scroll to position [0, 0]
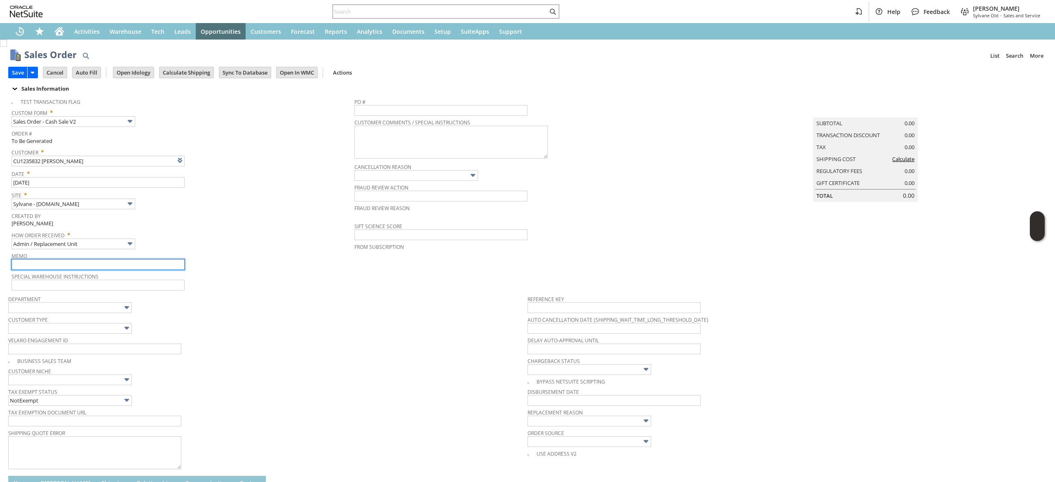
click at [129, 265] on input "text" at bounding box center [98, 264] width 173 height 11
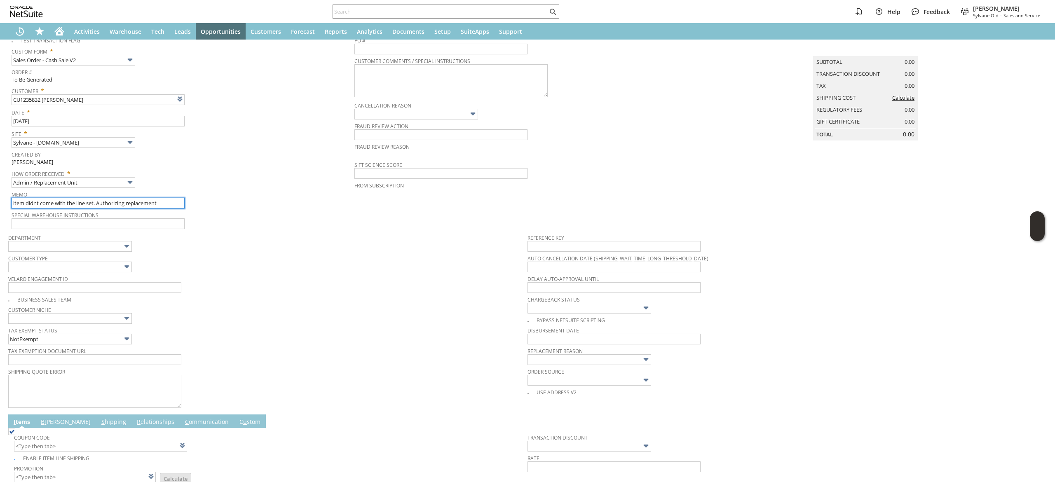
scroll to position [82, 0]
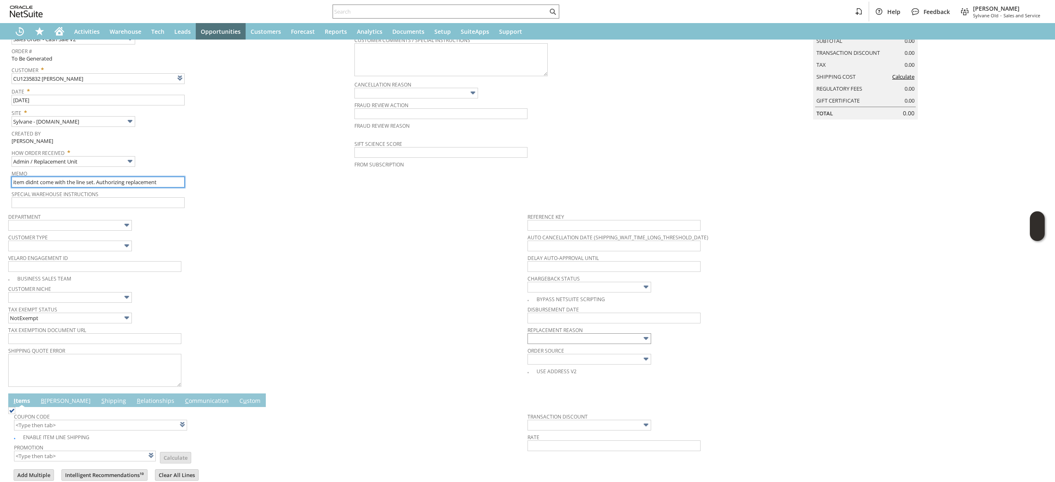
type input "item didnt come with the line set. Authorizing replacement"
click at [550, 339] on input "text" at bounding box center [590, 339] width 124 height 11
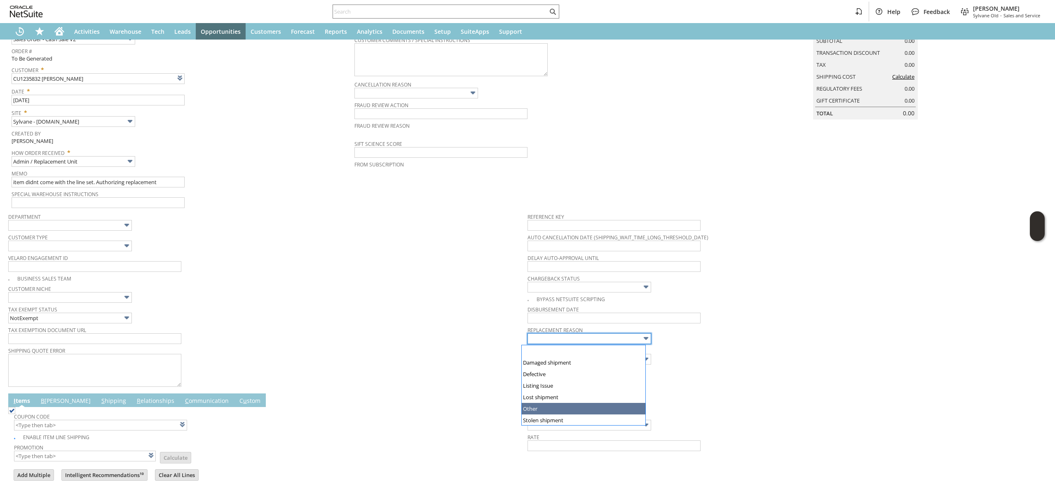
type input "Other"
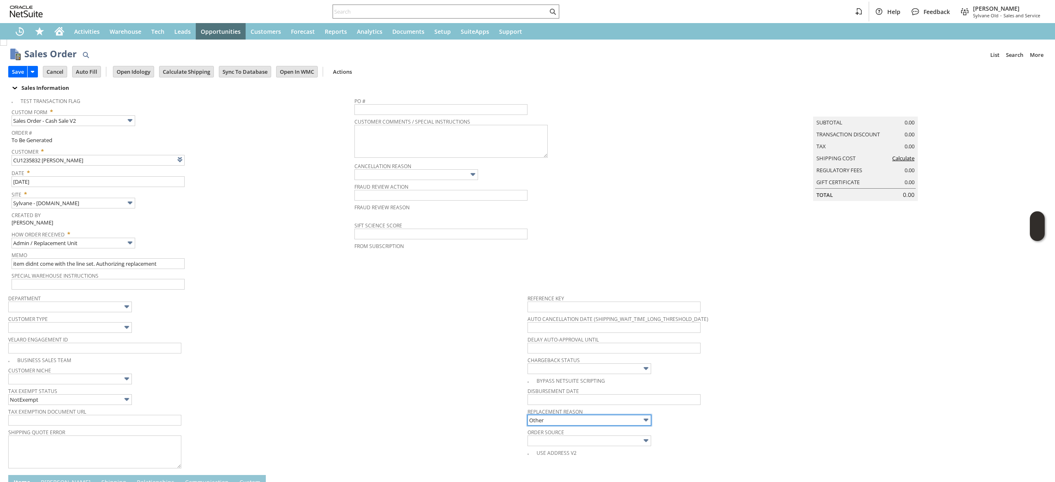
scroll to position [0, 0]
click at [175, 69] on input "Calculate Shipping" at bounding box center [187, 72] width 54 height 11
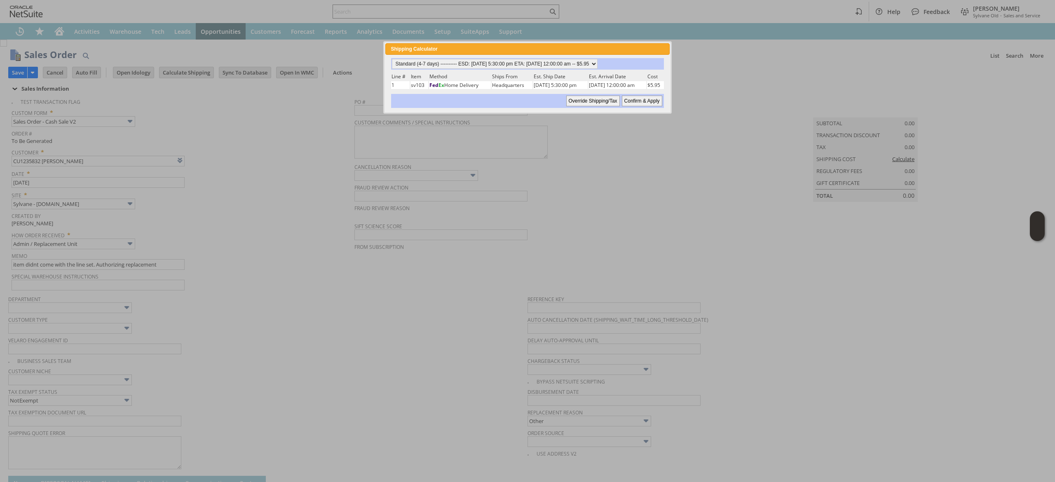
drag, startPoint x: 560, startPoint y: 52, endPoint x: 560, endPoint y: 57, distance: 5.4
click at [560, 53] on div "Shipping Calculator close" at bounding box center [527, 49] width 284 height 12
click at [561, 64] on select "Standard (4-7 days) ---------- ESD: 09/12/2025 5:30:00 pm ETA: 09/16/2025 12:00…" at bounding box center [495, 65] width 206 height 10
select select "2 Day ------------------------ ESD: 09/12/2025 5:30:00 pm ETA: 09/16/2025 12:00…"
click at [392, 60] on select "Standard (4-7 days) ---------- ESD: 09/12/2025 5:30:00 pm ETA: 09/16/2025 12:00…" at bounding box center [495, 65] width 206 height 10
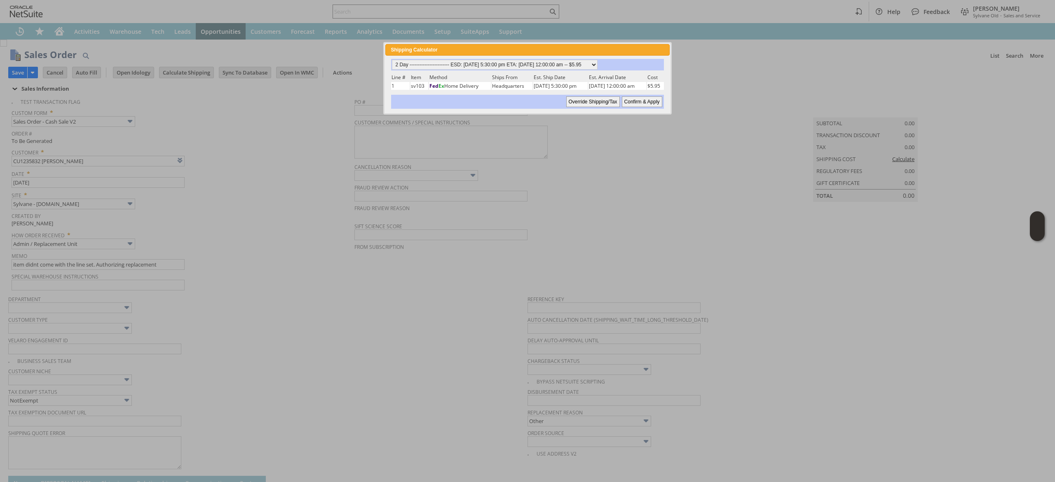
drag, startPoint x: 652, startPoint y: 105, endPoint x: 548, endPoint y: 261, distance: 188.0
click at [653, 105] on input "Confirm & Apply" at bounding box center [642, 101] width 40 height 11
click at [646, 100] on span "PO #" at bounding box center [526, 100] width 342 height 9
type input "Add"
type input "Copy Previous"
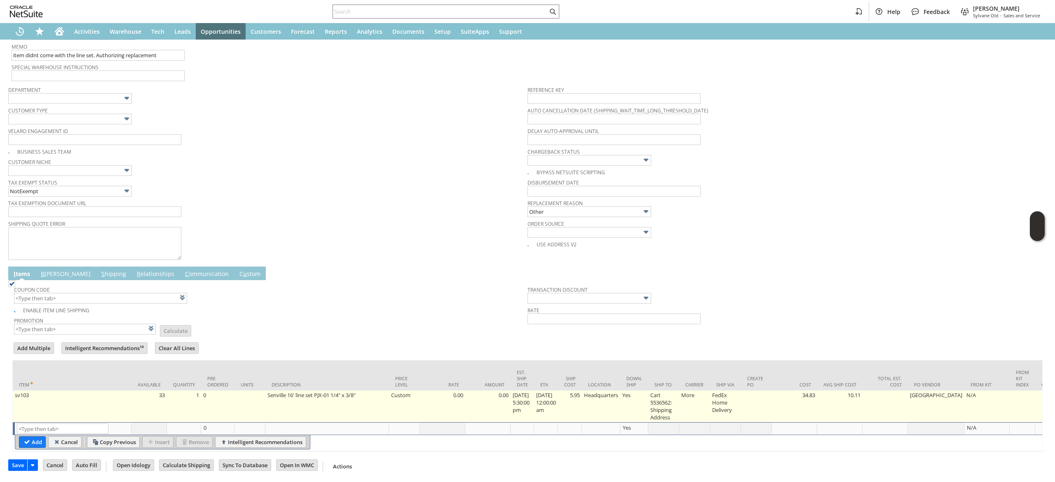
click at [581, 391] on td "5.95" at bounding box center [570, 407] width 24 height 32
type input "5.95"
type input "OK"
type input "Make Copy"
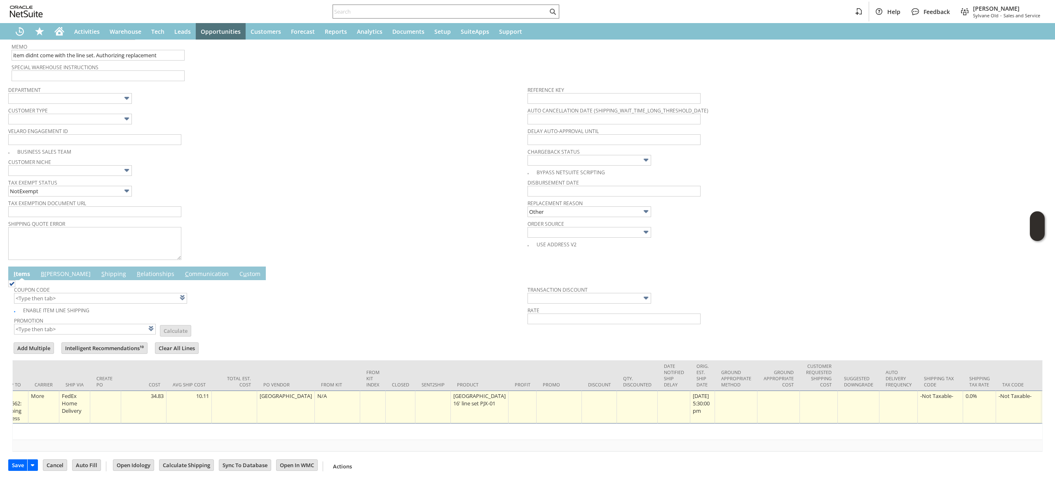
scroll to position [0, 841]
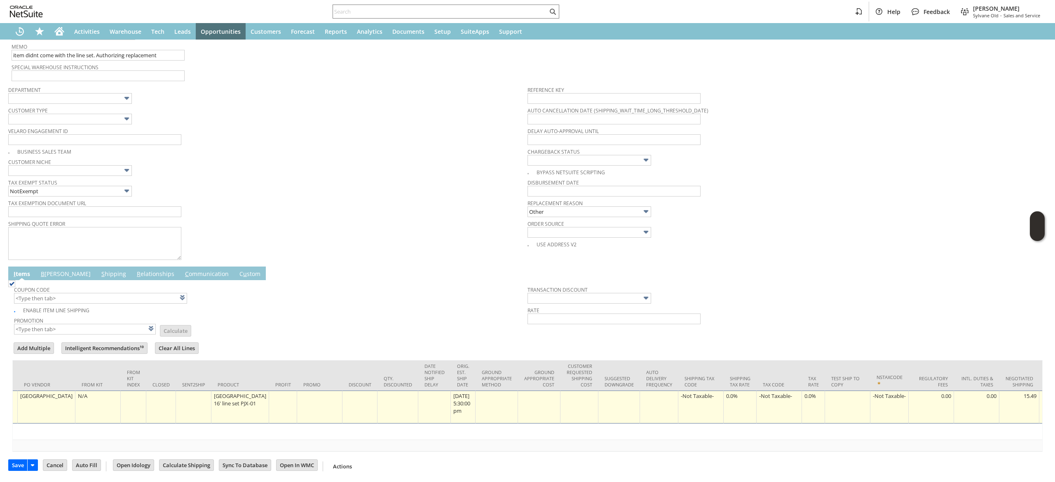
type input "0"
drag, startPoint x: 627, startPoint y: 455, endPoint x: 279, endPoint y: 466, distance: 348.2
click at [279, 466] on div "Save Save Cancel Auto Fill Open Idology Calculate Shipping Go To Register" at bounding box center [527, 463] width 1039 height 22
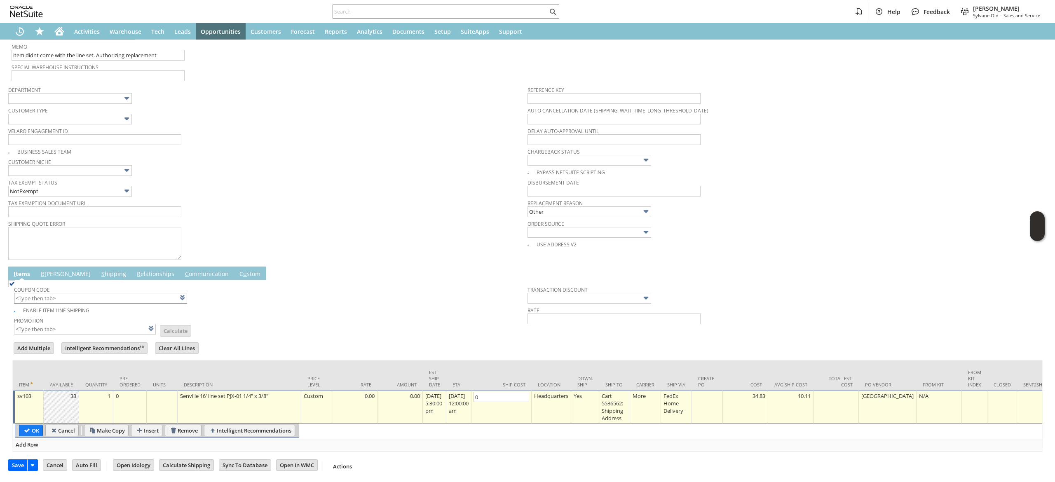
click at [28, 425] on input "OK" at bounding box center [30, 430] width 23 height 11
type input "Add"
type input "Copy Previous"
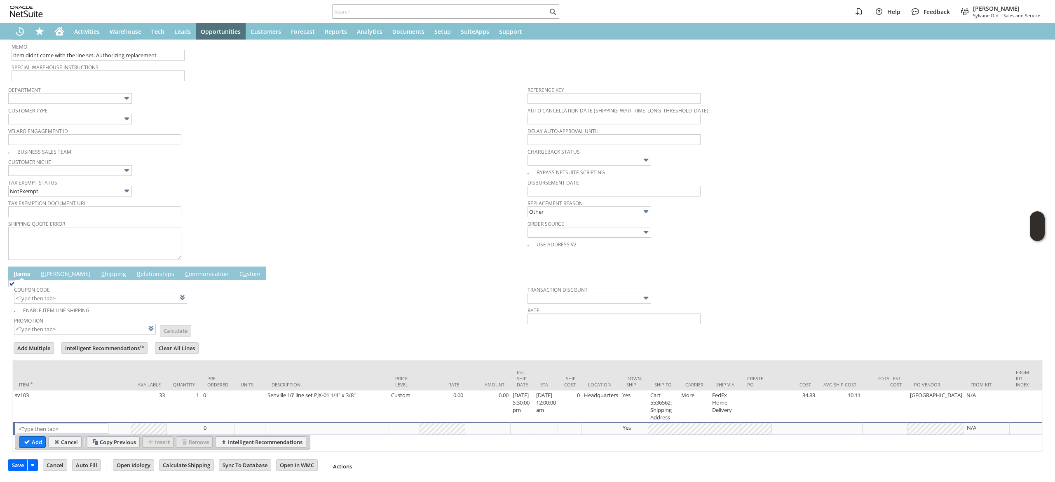
click at [54, 270] on link "B illing" at bounding box center [66, 274] width 54 height 9
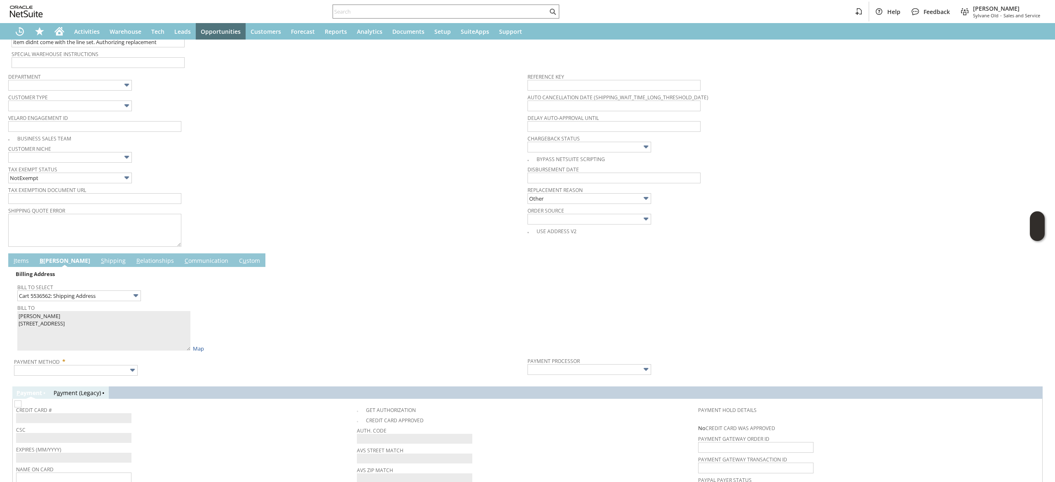
click at [68, 363] on span "Payment Method *" at bounding box center [269, 360] width 510 height 10
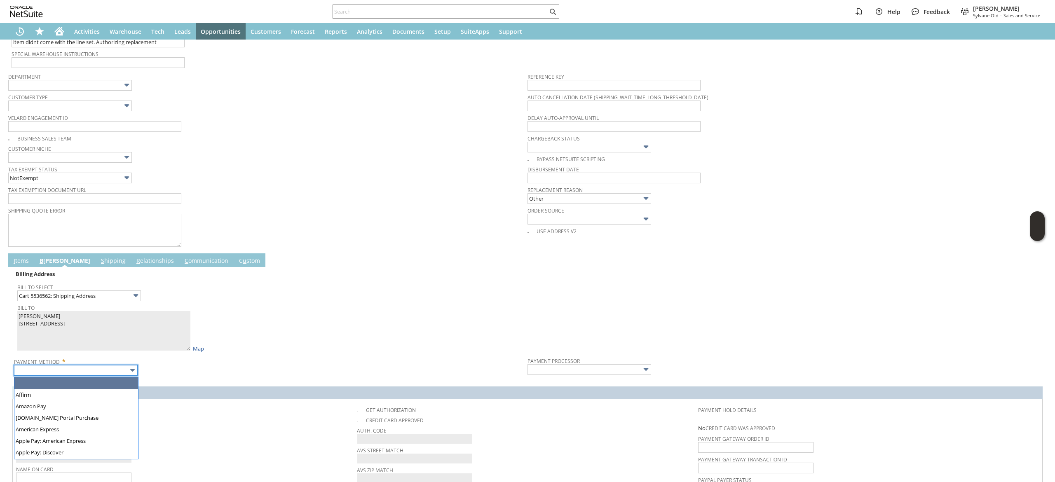
click at [69, 369] on input "text" at bounding box center [76, 370] width 124 height 11
type input "Visa / Mastercard"
type input "Braintree"
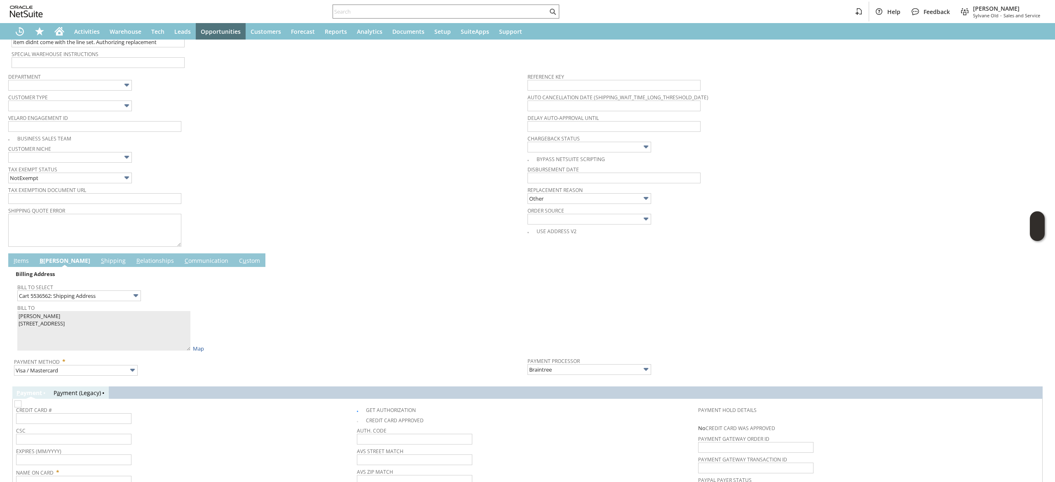
click at [21, 408] on img at bounding box center [17, 404] width 7 height 7
checkbox input "false"
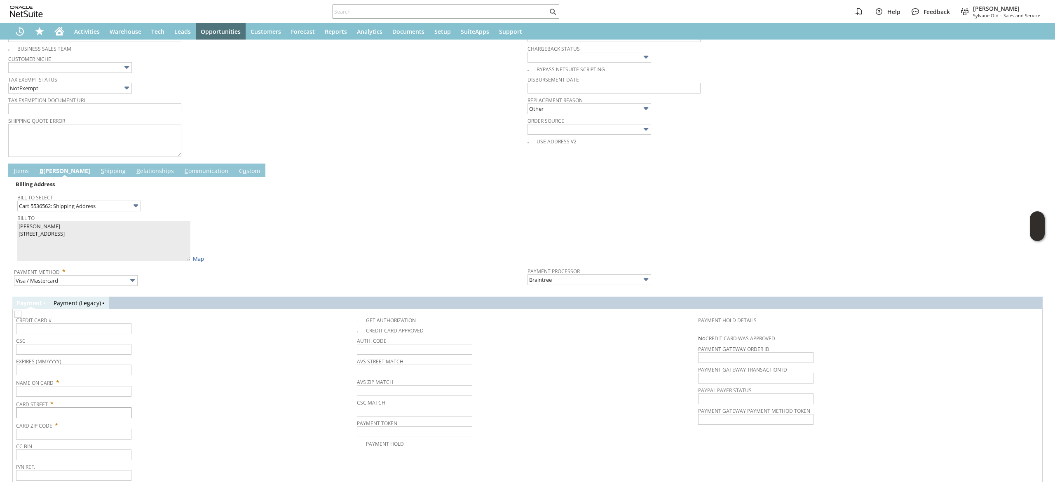
scroll to position [348, 0]
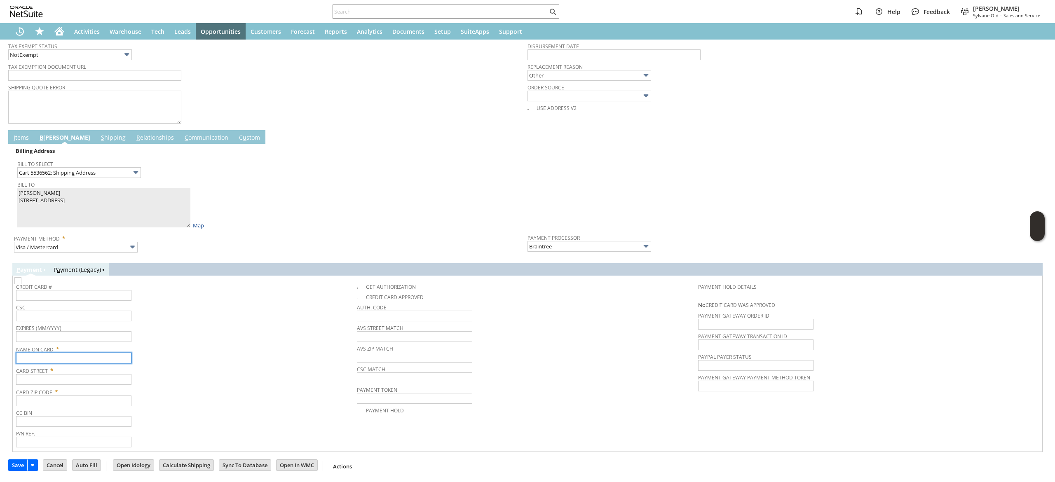
click at [96, 357] on input "text" at bounding box center [73, 358] width 115 height 11
paste input "[PERSON_NAME]"
type input "[PERSON_NAME]"
drag, startPoint x: 87, startPoint y: 340, endPoint x: 85, endPoint y: 352, distance: 12.6
click at [87, 340] on input "text" at bounding box center [73, 336] width 115 height 11
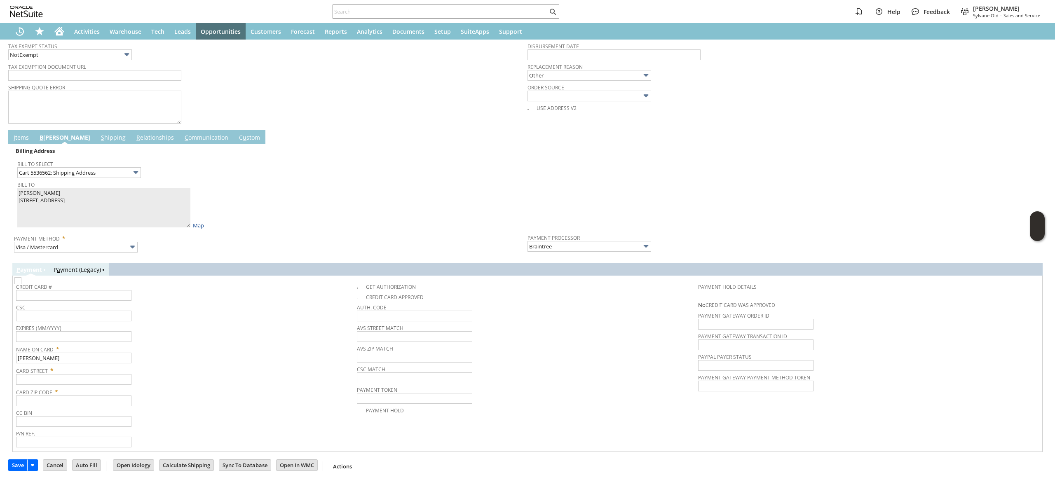
click at [86, 366] on span "Card Street *" at bounding box center [184, 369] width 337 height 10
click at [84, 374] on span "Card Street *" at bounding box center [184, 369] width 337 height 10
click at [82, 377] on input "text" at bounding box center [73, 379] width 115 height 11
paste input "[STREET_ADDRESS]"
type input "[STREET_ADDRESS]"
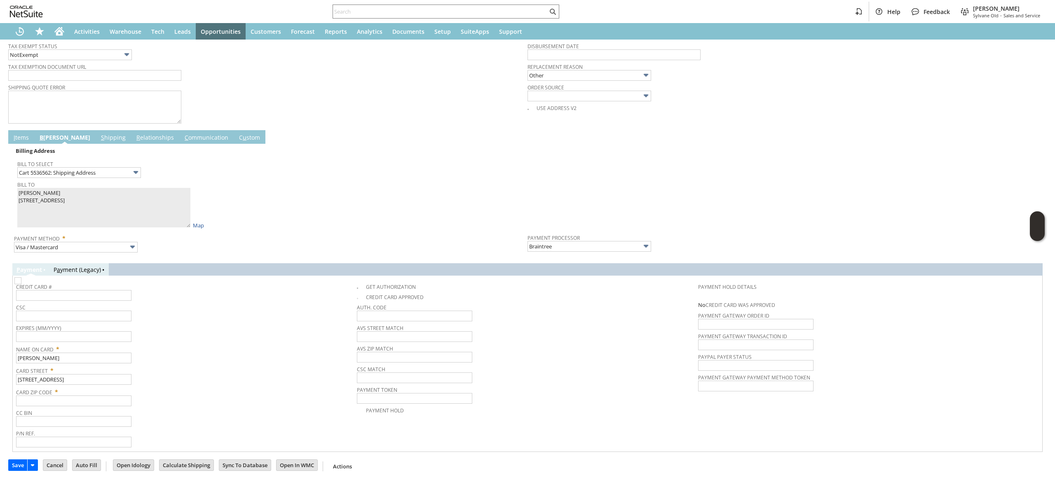
click at [82, 393] on span "Card Zip Code *" at bounding box center [184, 391] width 337 height 10
click at [78, 399] on input "text" at bounding box center [73, 401] width 115 height 11
paste input "74848"
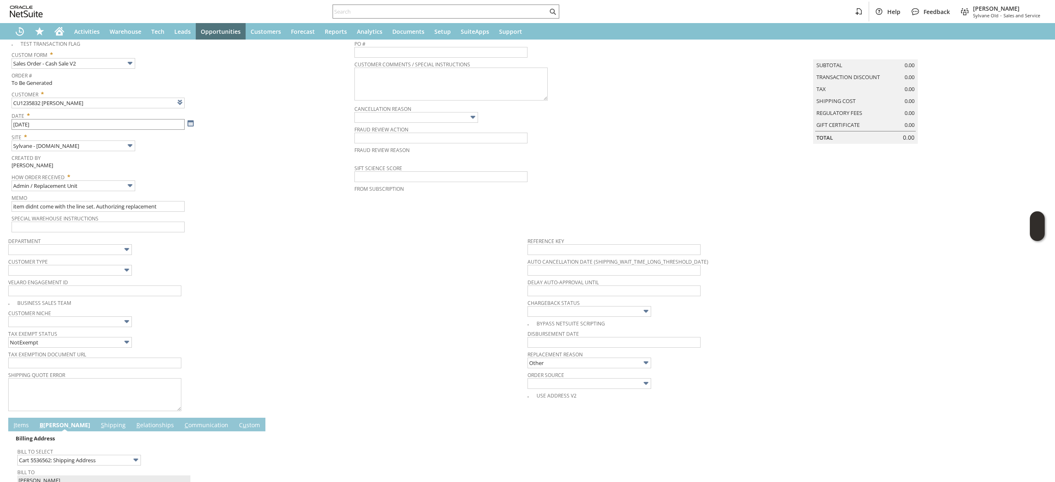
scroll to position [0, 0]
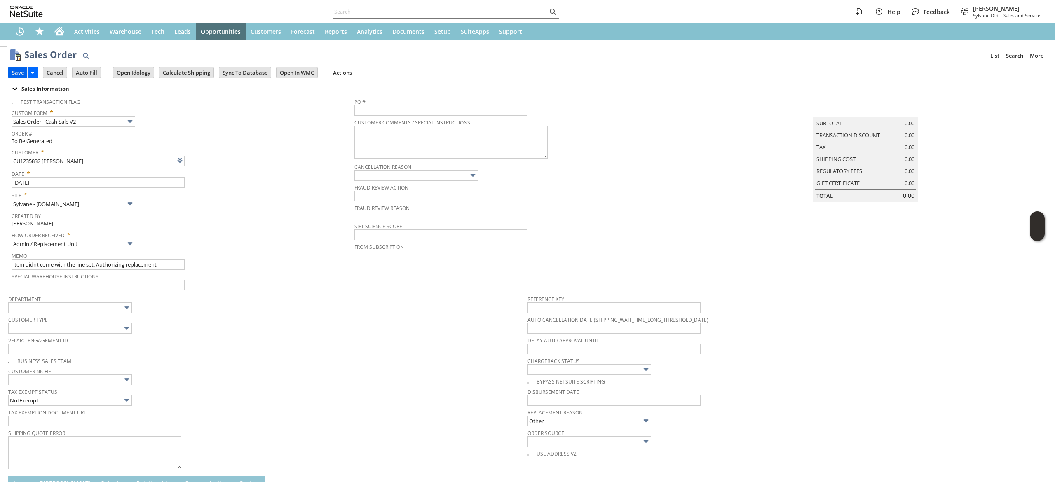
type input "74848"
click at [13, 69] on input "Save" at bounding box center [18, 72] width 19 height 11
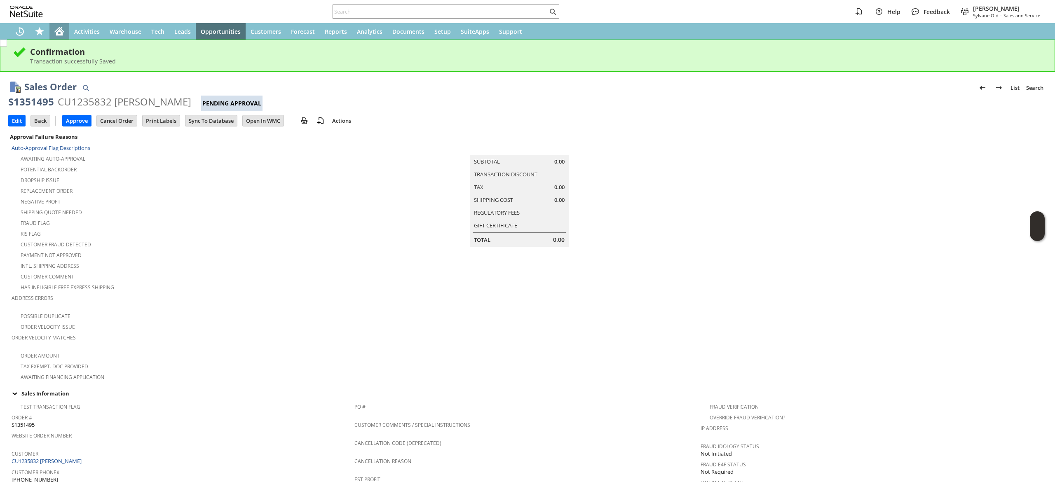
click at [51, 28] on div "Home" at bounding box center [59, 31] width 20 height 16
